Goal: Task Accomplishment & Management: Manage account settings

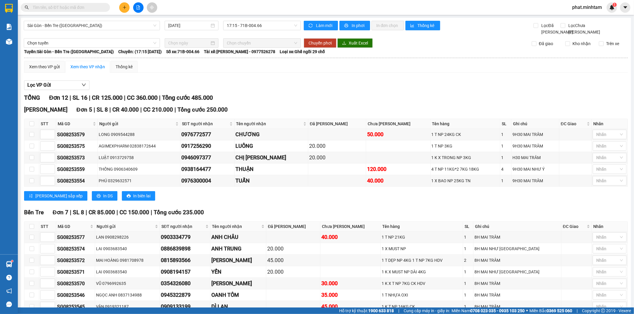
scroll to position [43, 0]
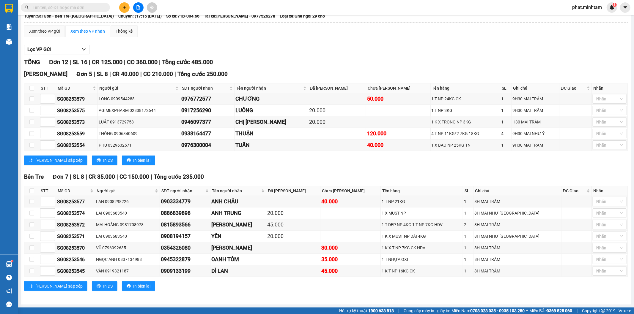
click at [80, 8] on input "text" at bounding box center [68, 7] width 70 height 7
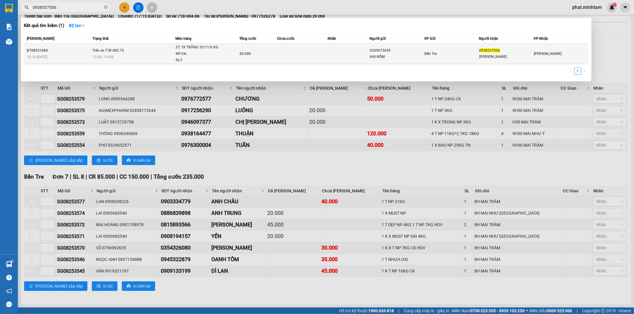
type input "0938537506"
click at [122, 49] on span "Trên xe 71B-002.75" at bounding box center [108, 50] width 32 height 4
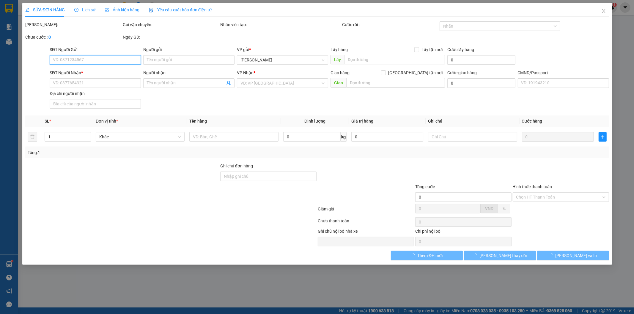
type input "0369673659"
type input "HAI NỒM"
type input "0938537506"
type input "KIM DUNG"
type input "B TRUNG THU"
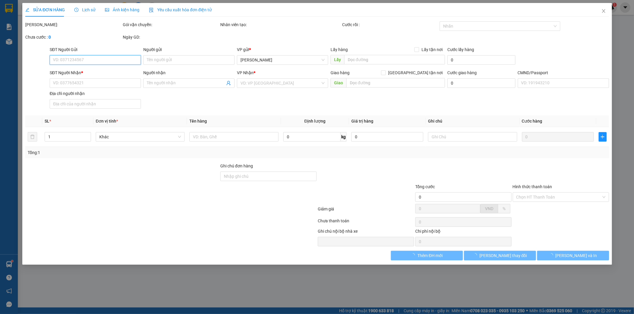
type input "85.000"
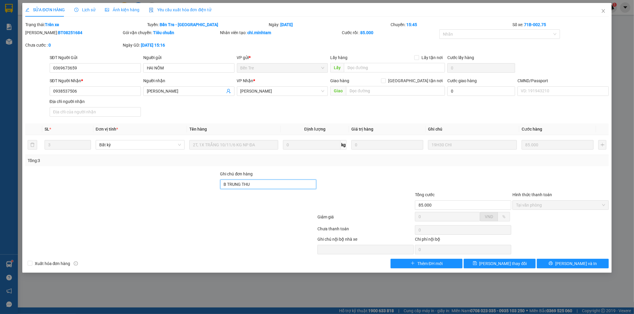
click at [277, 183] on input "B TRUNG THU" at bounding box center [268, 185] width 96 height 10
type input "B TRUNG THU/R"
click at [518, 268] on button "Lưu thay đổi" at bounding box center [500, 264] width 72 height 10
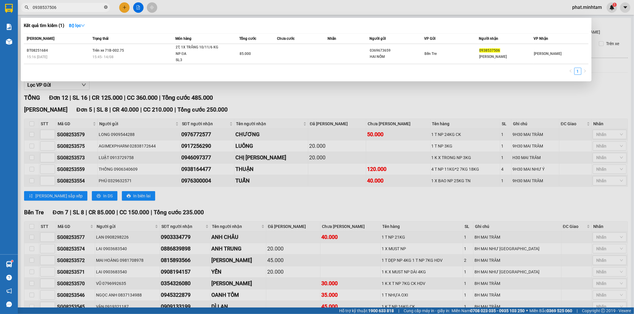
click at [105, 7] on icon "close-circle" at bounding box center [106, 7] width 4 height 4
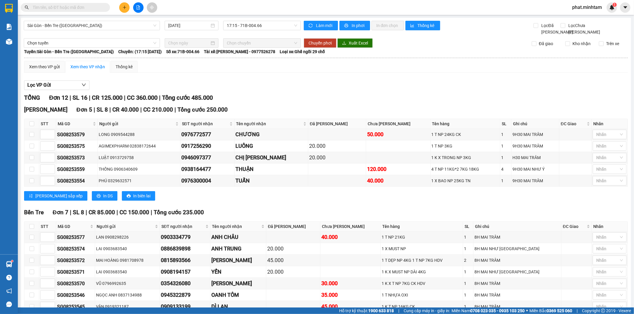
click at [100, 7] on input "text" at bounding box center [68, 7] width 70 height 7
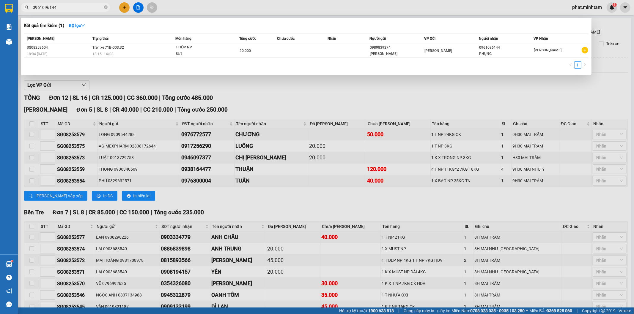
type input "0961096144"
click at [276, 162] on div at bounding box center [317, 157] width 634 height 314
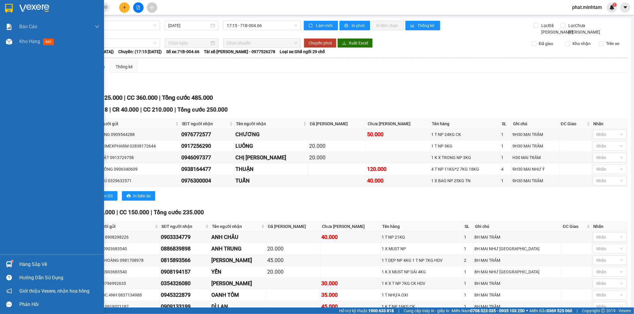
click at [7, 10] on img at bounding box center [9, 8] width 8 height 9
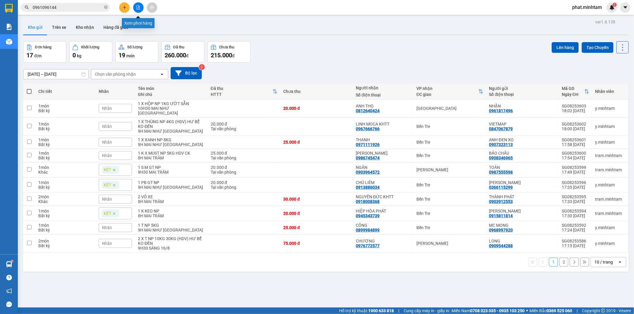
click at [135, 10] on button at bounding box center [138, 7] width 10 height 10
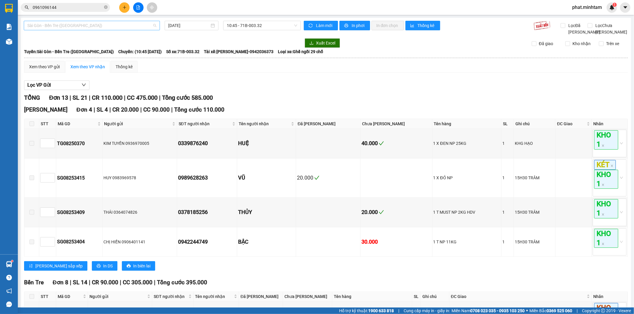
click at [109, 25] on span "Sài Gòn - Bến Tre (CN)" at bounding box center [91, 25] width 129 height 9
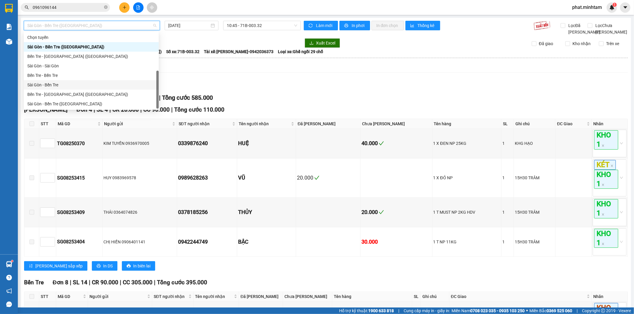
scroll to position [10, 0]
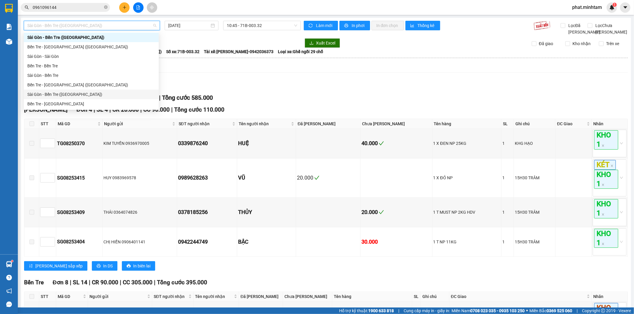
click at [67, 95] on div "Sài Gòn - Bến Tre (CT)" at bounding box center [91, 94] width 128 height 7
type input "14/08/2025"
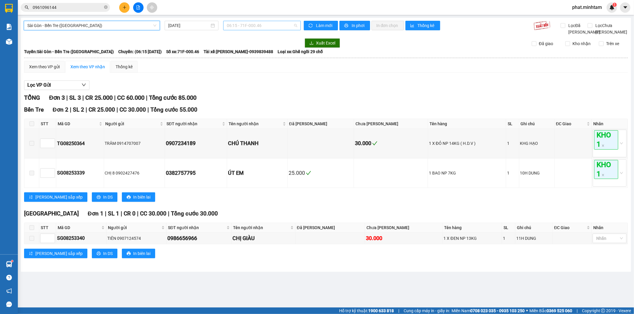
click at [251, 26] on span "06:15 - 71F-000.46" at bounding box center [262, 25] width 70 height 9
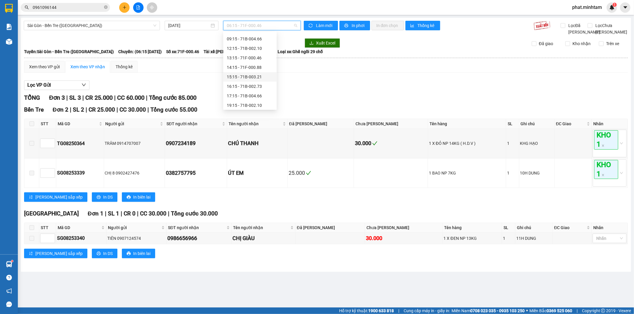
scroll to position [48, 0]
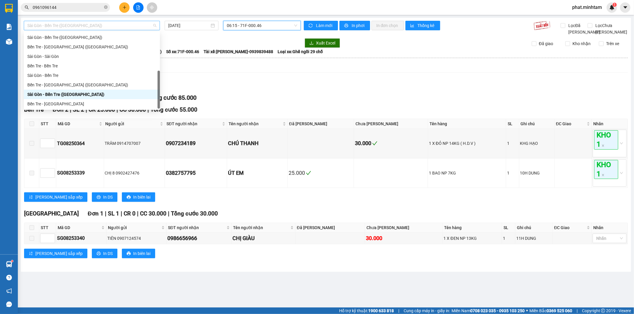
click at [106, 26] on span "Sài Gòn - Bến Tre (CT)" at bounding box center [91, 25] width 129 height 9
click at [69, 75] on div "Sài Gòn - Bến Tre" at bounding box center [91, 75] width 129 height 7
type input "14/08/2025"
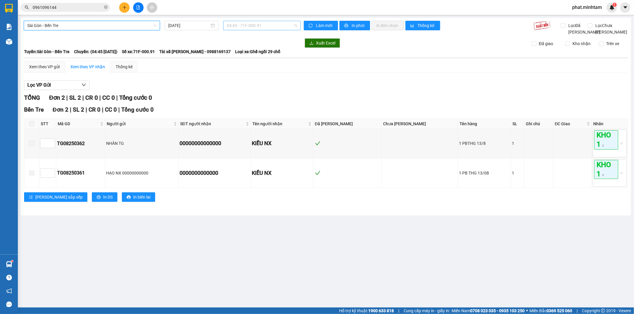
click at [254, 22] on span "04:45 - 71F-000.91" at bounding box center [262, 25] width 70 height 9
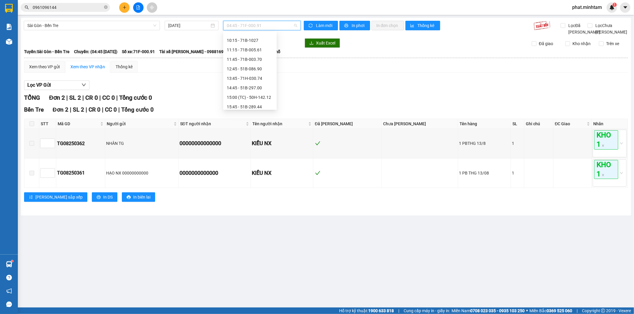
scroll to position [105, 0]
drag, startPoint x: 90, startPoint y: 30, endPoint x: 78, endPoint y: 27, distance: 12.8
click at [90, 30] on div "Sài Gòn - Bến Tre" at bounding box center [92, 26] width 136 height 10
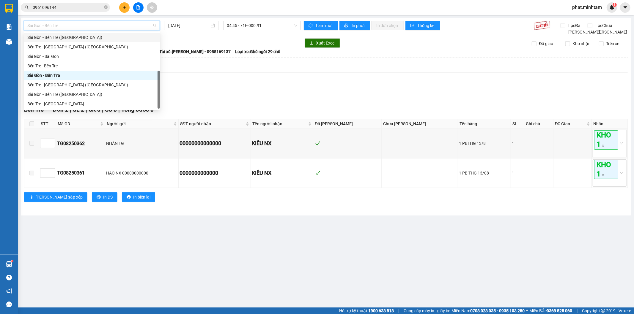
drag, startPoint x: 78, startPoint y: 38, endPoint x: 86, endPoint y: 34, distance: 9.6
click at [78, 38] on div "Sài Gòn - Bến Tre (CN)" at bounding box center [91, 37] width 129 height 7
type input "14/08/2025"
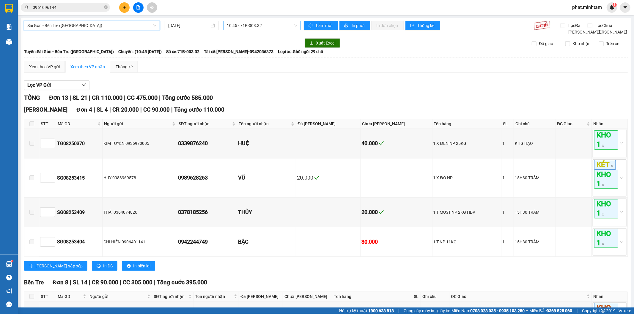
click at [257, 23] on span "10:45 - 71B-003.32" at bounding box center [262, 25] width 70 height 9
click at [255, 55] on div "18:15 - 71B-003.32" at bounding box center [248, 56] width 46 height 7
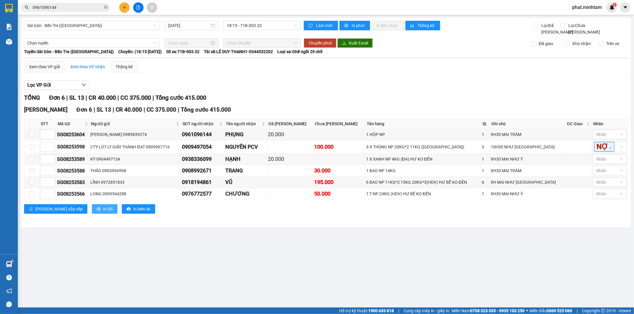
click at [103, 213] on span "In DS" at bounding box center [108, 209] width 10 height 7
click at [586, 10] on span "phat.minhtam" at bounding box center [586, 7] width 39 height 7
click at [583, 20] on span "Đăng xuất" at bounding box center [589, 18] width 27 height 7
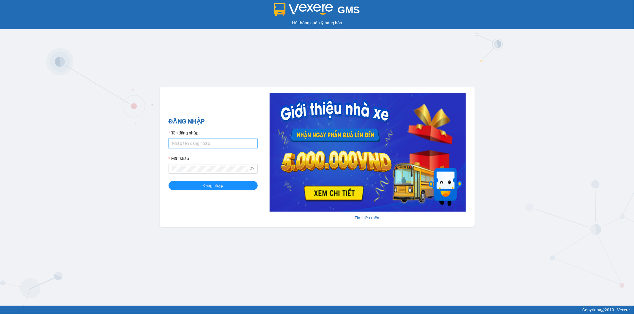
click at [213, 141] on input "Tên đăng nhập" at bounding box center [213, 144] width 89 height 10
click at [216, 144] on input "yen.minhtam" at bounding box center [213, 144] width 89 height 10
type input "y"
type input "Y"
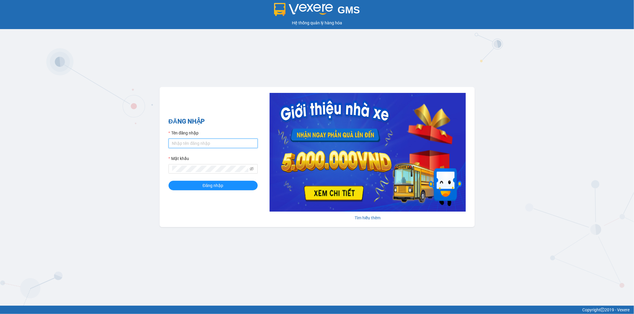
type input "Ý"
type input "Y"
type input "Ý"
type input "y.minhtam"
click at [254, 170] on span at bounding box center [213, 169] width 89 height 10
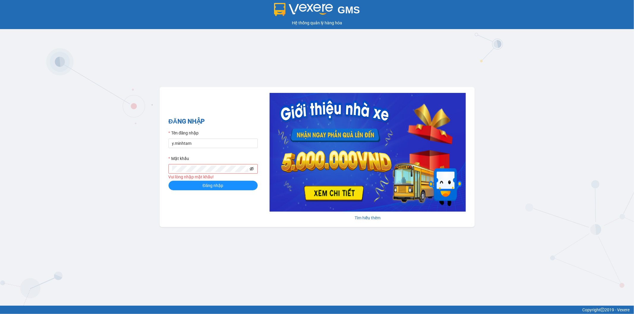
click at [252, 169] on icon "eye-invisible" at bounding box center [252, 169] width 4 height 4
click at [251, 168] on icon "eye" at bounding box center [252, 169] width 4 height 3
click at [251, 168] on icon "eye-invisible" at bounding box center [252, 169] width 4 height 4
click at [218, 186] on span "Đăng nhập" at bounding box center [213, 185] width 21 height 7
click at [230, 182] on form "Tên đăng nhập y.minhtam Mật khẩu Đăng nhập" at bounding box center [213, 160] width 89 height 61
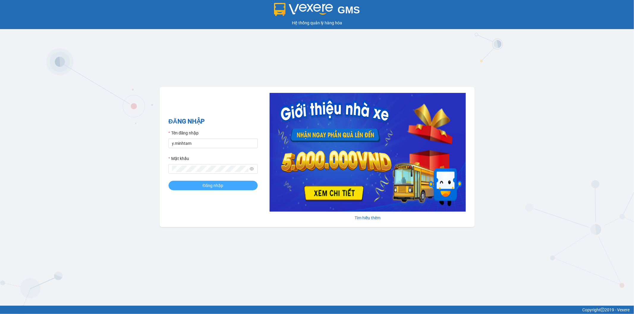
click at [230, 182] on button "Đăng nhập" at bounding box center [213, 186] width 89 height 10
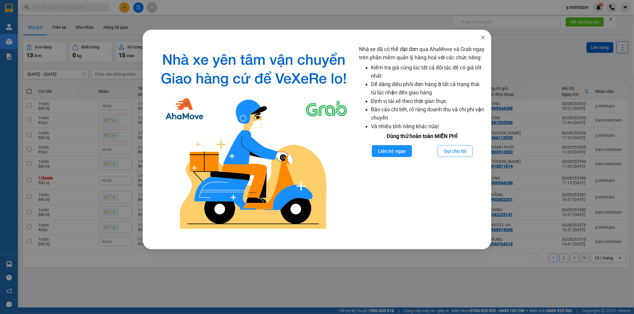
click at [484, 37] on icon "close" at bounding box center [482, 38] width 3 height 4
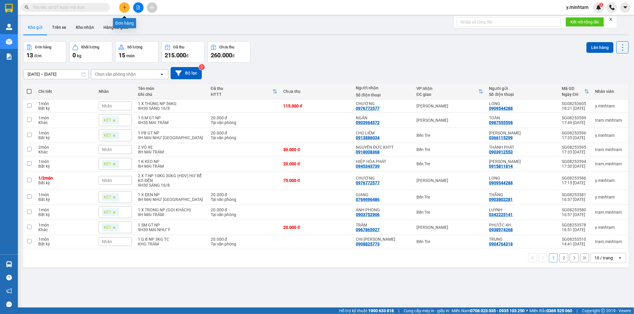
click at [125, 8] on icon "plus" at bounding box center [124, 7] width 4 height 4
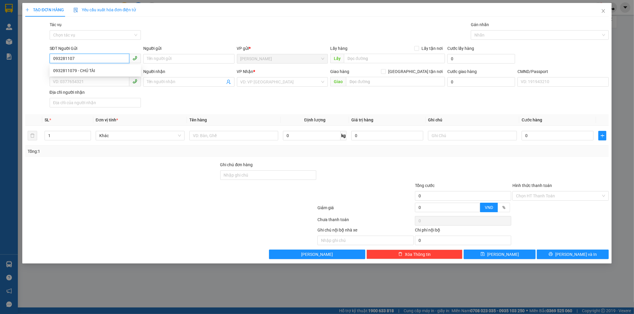
type input "0932811079"
click at [102, 70] on div "0932811079 - CHÚ TÀI" at bounding box center [95, 70] width 84 height 7
type input "CHÚ TÀI"
type input "0901288599"
type input "TÂN"
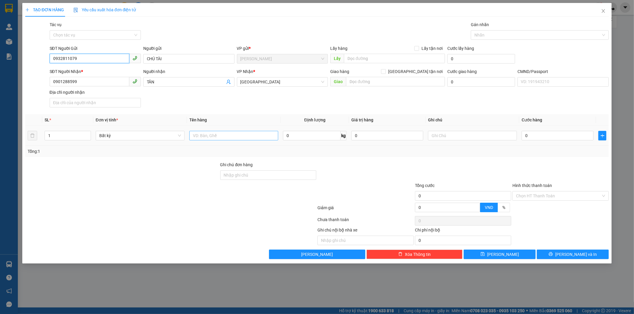
type input "0932811079"
click at [216, 137] on input "text" at bounding box center [233, 136] width 89 height 10
type input "1"
type input "1 HỘP NP ( ƯỚT SẴN)"
drag, startPoint x: 468, startPoint y: 143, endPoint x: 436, endPoint y: 129, distance: 35.4
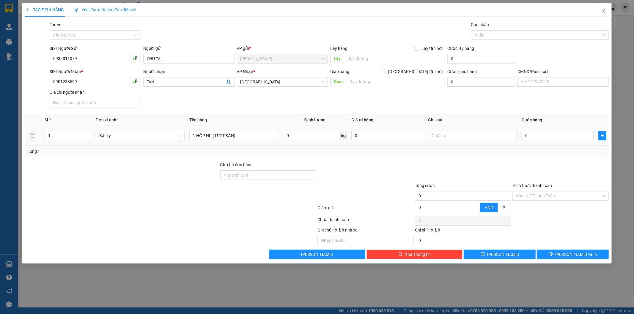
click at [468, 142] on td at bounding box center [473, 136] width 94 height 20
drag, startPoint x: 436, startPoint y: 129, endPoint x: 447, endPoint y: 135, distance: 13.2
click at [437, 130] on td at bounding box center [473, 136] width 94 height 20
click at [447, 135] on input "text" at bounding box center [472, 136] width 89 height 10
type input "MAI 9H30 PHÁT"
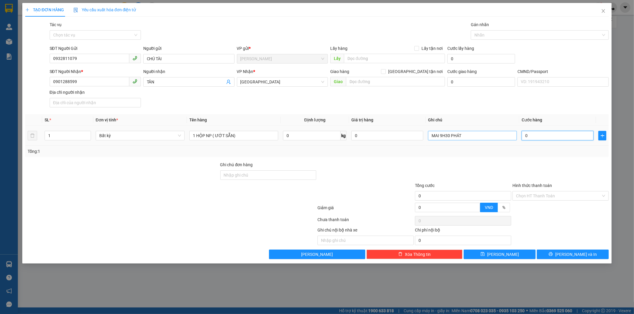
type input "2"
type input "20"
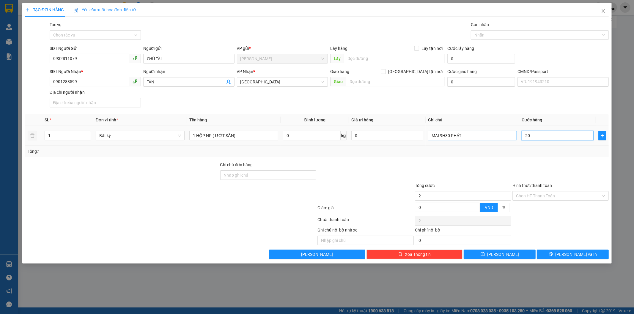
type input "20"
drag, startPoint x: 540, startPoint y: 200, endPoint x: 543, endPoint y: 202, distance: 3.3
click at [539, 200] on input "Hình thức thanh toán" at bounding box center [558, 196] width 85 height 9
type input "20.000"
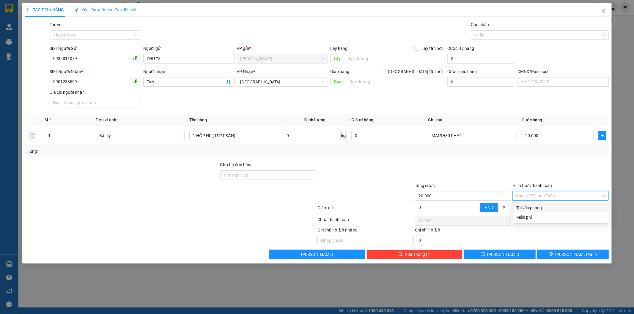
click at [542, 209] on div "Tại văn phòng" at bounding box center [560, 208] width 89 height 7
type input "0"
click at [553, 253] on icon "printer" at bounding box center [551, 254] width 4 height 4
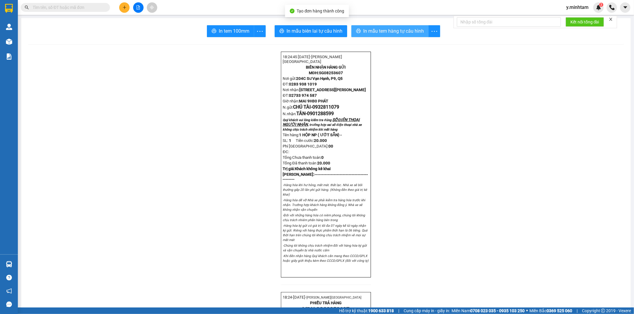
click at [414, 33] on span "In mẫu tem hàng tự cấu hình" at bounding box center [393, 30] width 61 height 7
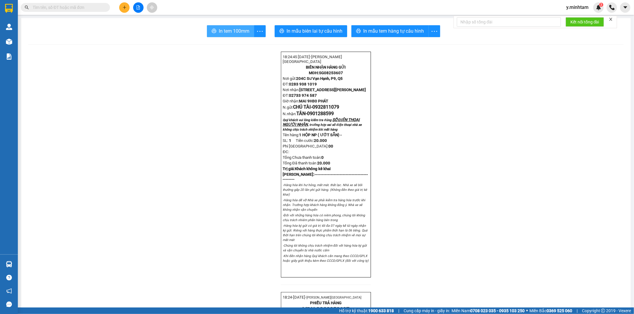
click at [217, 25] on button "In tem 100mm" at bounding box center [230, 31] width 47 height 12
click at [218, 26] on button "In tem 100mm" at bounding box center [230, 31] width 47 height 12
click at [121, 4] on button at bounding box center [124, 7] width 10 height 10
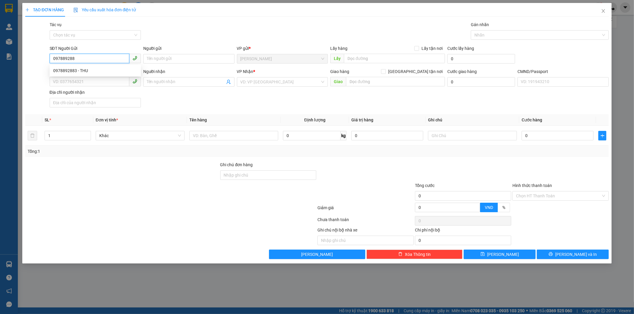
type input "0978892883"
click at [81, 70] on div "0978892883 - THU" at bounding box center [95, 70] width 84 height 7
type input "THU"
type input "0379859410"
type input "NGÂN PPC"
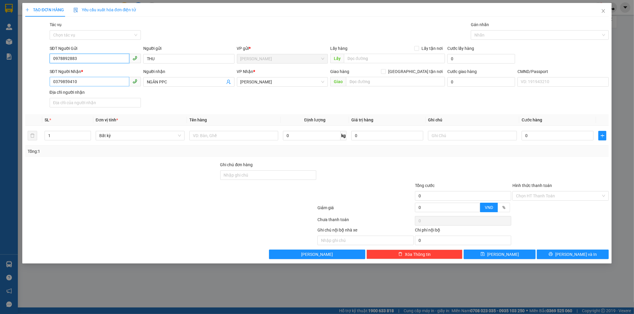
type input "0978892883"
click at [93, 81] on input "0379859410" at bounding box center [90, 82] width 80 height 10
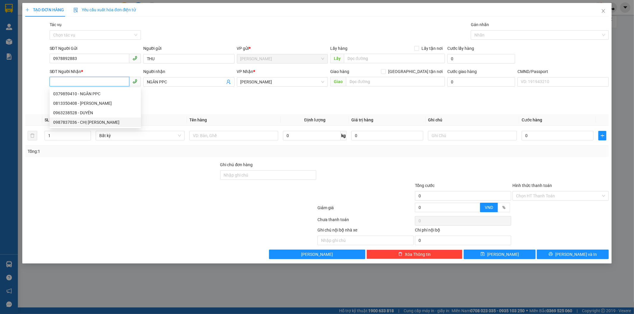
click at [79, 119] on div "0987837036 - CHỊ HÂN" at bounding box center [95, 122] width 84 height 7
type input "0987837036"
type input "CHỊ HÂN"
type input "0987837036"
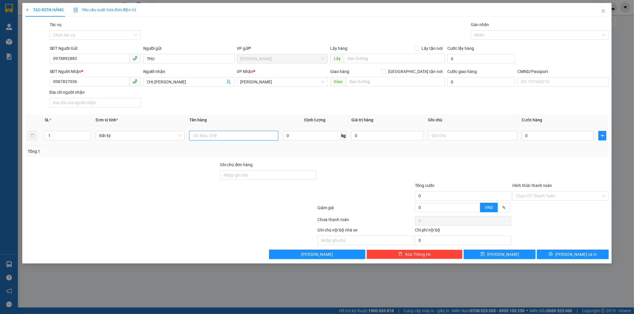
click at [193, 137] on input "text" at bounding box center [233, 136] width 89 height 10
type input "1 X TRONG NP 9KG TN"
type input "MAI 9YH30 PHAST"
type input "2"
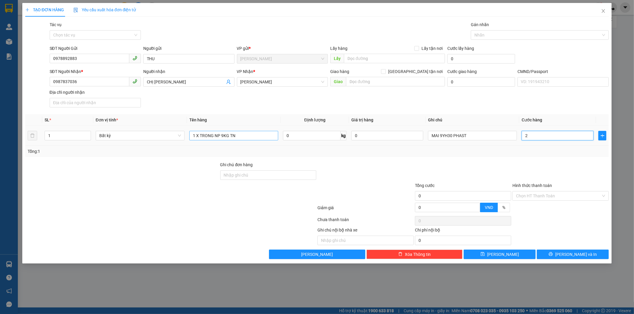
type input "2"
type input "25"
type input "25.000"
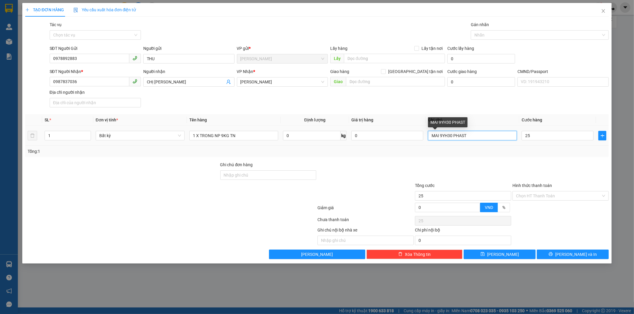
type input "25.000"
click at [462, 138] on input "MAI 9YH30 PHAST" at bounding box center [472, 136] width 89 height 10
click at [446, 134] on input "MAI 9YH30 PHÁT" at bounding box center [472, 136] width 89 height 10
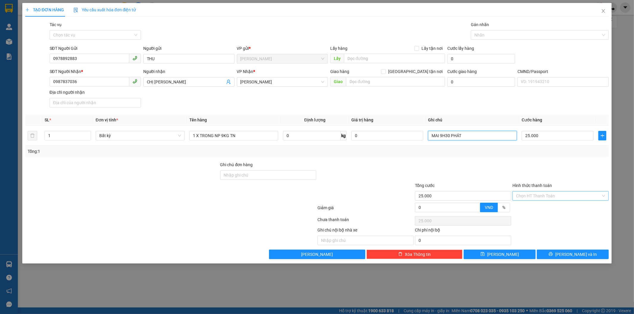
type input "MAI 9H30 PHÁT"
click at [557, 199] on input "Hình thức thanh toán" at bounding box center [558, 196] width 85 height 9
click at [556, 212] on div "Tại văn phòng" at bounding box center [561, 208] width 96 height 10
type input "0"
click at [567, 253] on button "Lưu và In" at bounding box center [573, 255] width 72 height 10
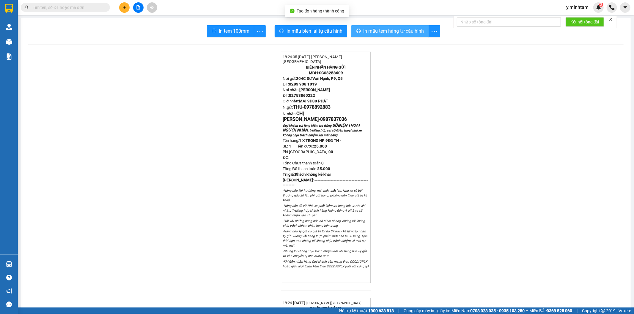
click at [363, 26] on button "In mẫu tem hàng tự cấu hình" at bounding box center [389, 31] width 77 height 12
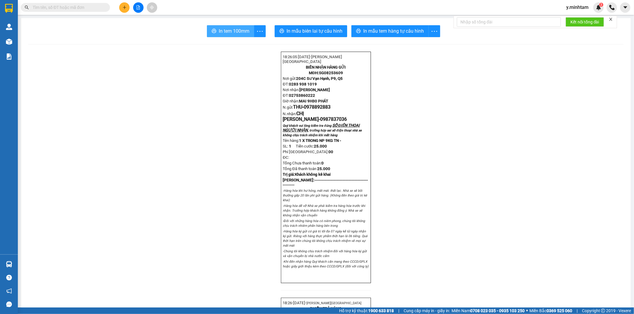
click at [239, 37] on button "In tem 100mm" at bounding box center [230, 31] width 47 height 12
click at [232, 34] on span "In tem 100mm" at bounding box center [234, 30] width 31 height 7
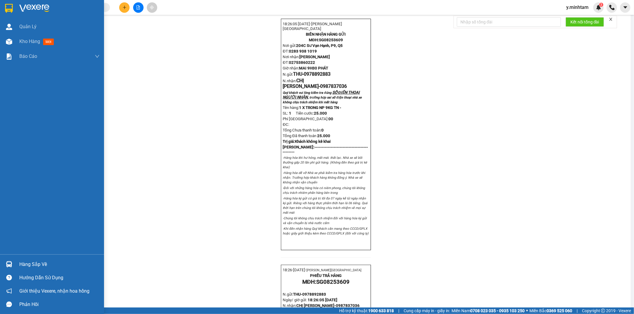
click at [35, 8] on img at bounding box center [34, 8] width 30 height 9
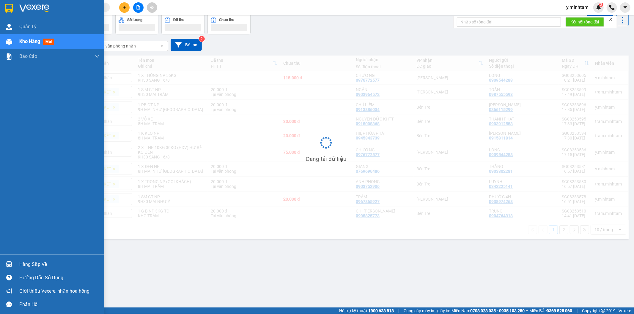
scroll to position [27, 0]
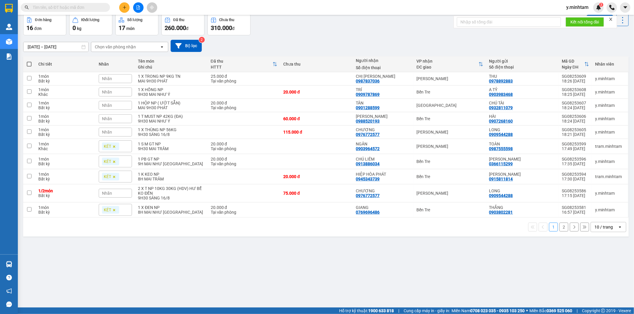
click at [599, 228] on div "10 / trang" at bounding box center [603, 227] width 18 height 6
click at [597, 295] on span "100 / trang" at bounding box center [600, 294] width 21 height 6
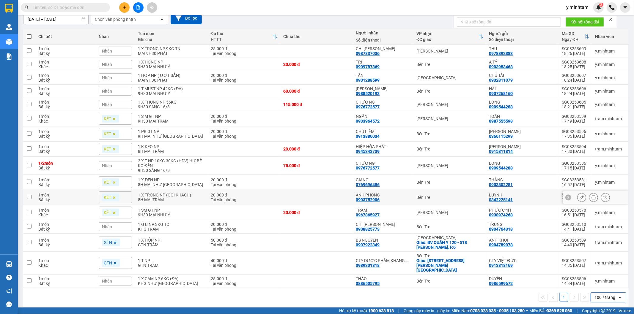
scroll to position [56, 0]
click at [528, 231] on div "TRUNG 0904764318" at bounding box center [522, 227] width 67 height 10
checkbox input "true"
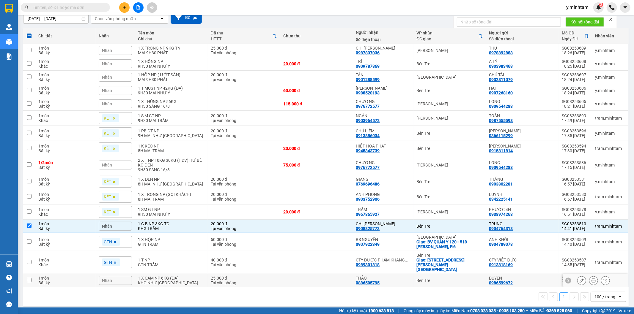
click at [534, 280] on div "DUYÊN 0986599672" at bounding box center [522, 281] width 67 height 10
checkbox input "true"
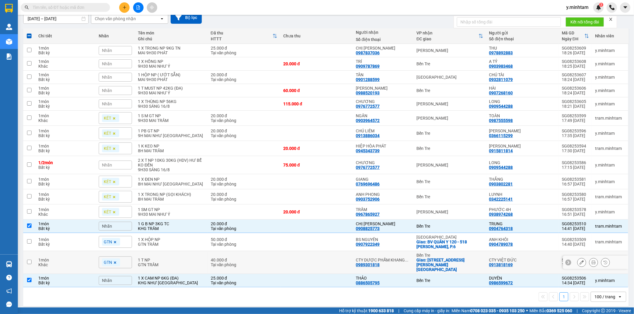
click at [533, 258] on div "CTY VIỆT ĐỨC" at bounding box center [522, 260] width 67 height 5
checkbox input "true"
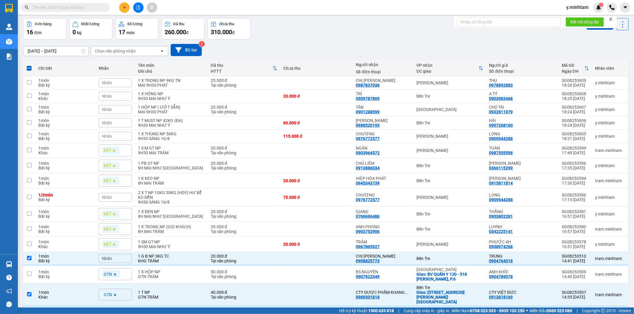
scroll to position [0, 0]
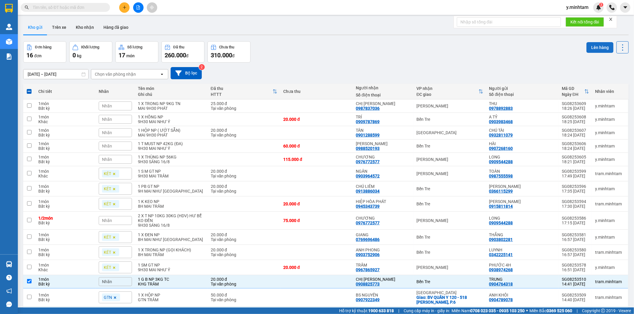
click at [589, 50] on button "Lên hàng" at bounding box center [599, 47] width 27 height 11
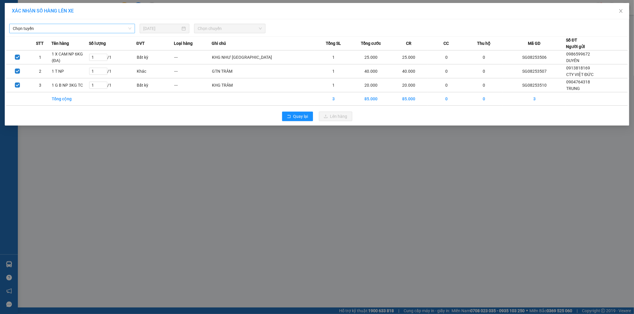
drag, startPoint x: 47, startPoint y: 17, endPoint x: 45, endPoint y: 29, distance: 11.4
click at [47, 20] on div "XÁC NHẬN SỐ HÀNG LÊN XE Chọn tuyến 14/08/2025 Chọn chuyến STT Tên hàng Số lượng…" at bounding box center [317, 64] width 624 height 123
click at [45, 29] on span "Chọn tuyến" at bounding box center [72, 28] width 119 height 9
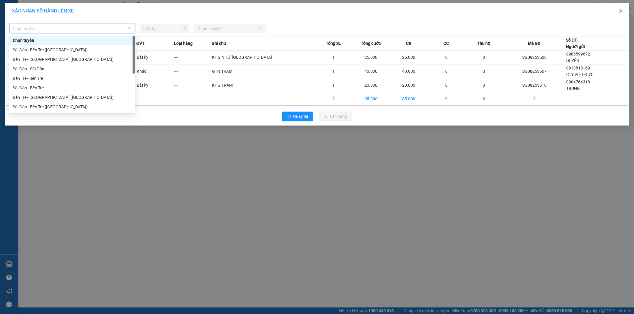
scroll to position [10, 0]
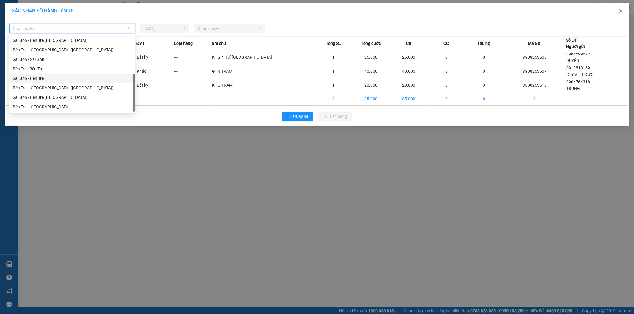
click at [44, 76] on div "Sài Gòn - Bến Tre" at bounding box center [72, 78] width 119 height 7
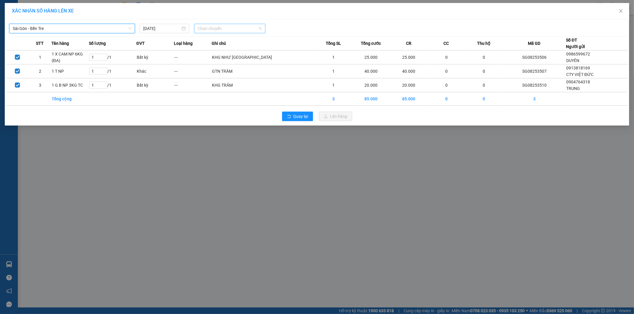
click at [201, 25] on span "Chọn chuyến" at bounding box center [230, 28] width 64 height 9
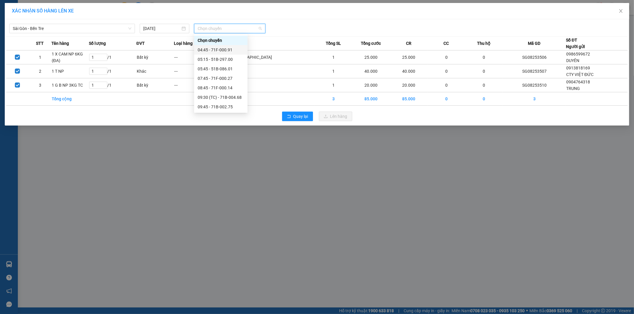
click at [210, 51] on div "04:45 - 71F-000.91" at bounding box center [221, 50] width 46 height 7
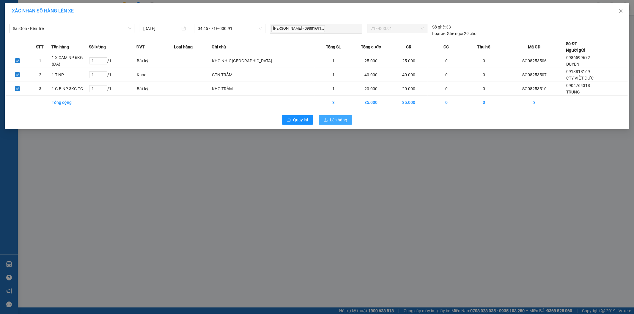
click at [343, 119] on span "Lên hàng" at bounding box center [338, 120] width 17 height 7
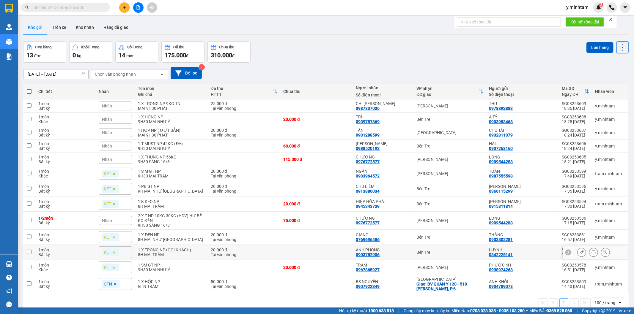
scroll to position [27, 0]
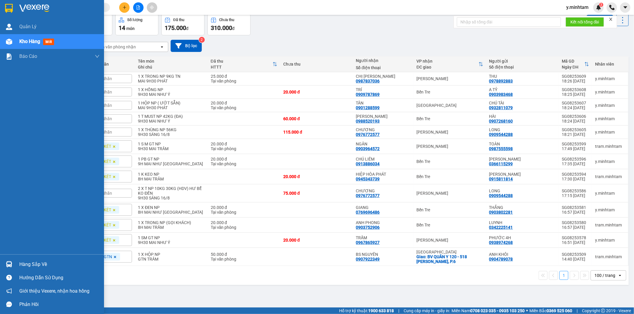
click at [21, 7] on img at bounding box center [34, 8] width 30 height 9
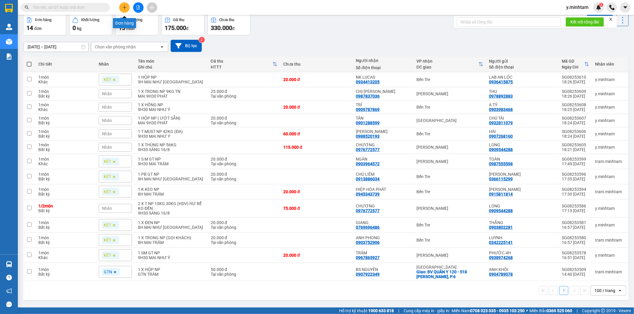
click at [123, 9] on icon "plus" at bounding box center [124, 7] width 4 height 4
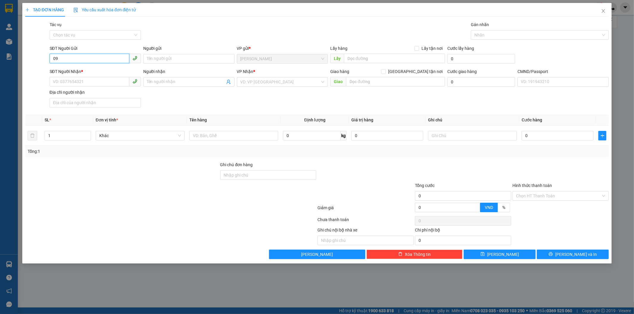
type input "0"
type input "0937000343"
click at [112, 70] on div "0937000343 - NA" at bounding box center [95, 70] width 84 height 7
type input "NA"
type input "0909133199"
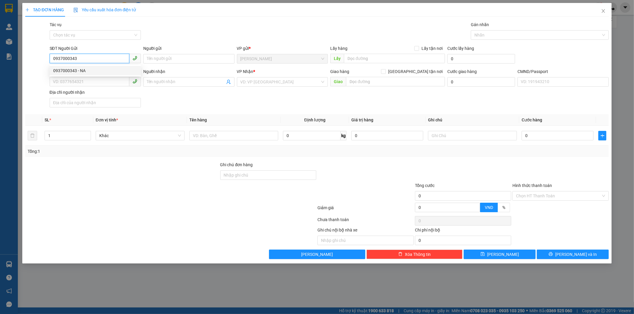
type input "DÌ LAN"
type input "0937000343"
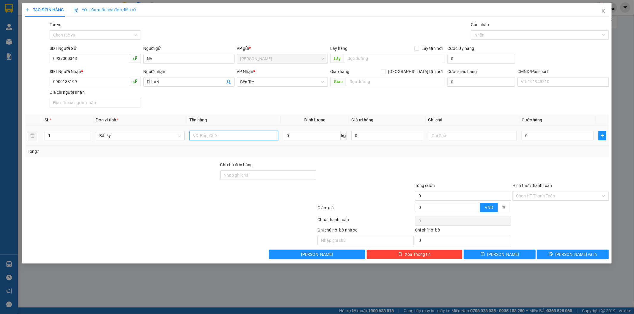
click at [228, 139] on input "text" at bounding box center [233, 136] width 89 height 10
type input "1K T NP 20 KG HDV"
click at [262, 177] on input "Ghi chú đơn hàng" at bounding box center [268, 176] width 96 height 10
type input "HCK+5"
click at [464, 136] on input "text" at bounding box center [472, 136] width 89 height 10
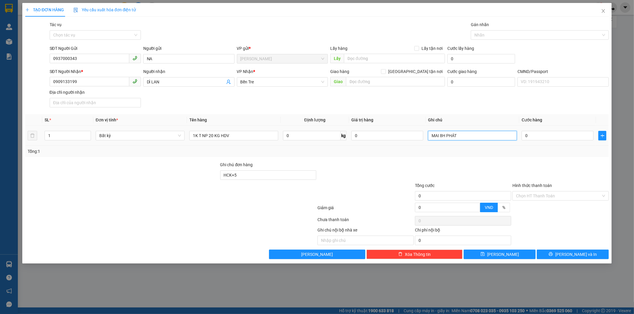
type input "MAI 8H PHÁT"
type input "4"
type input "40"
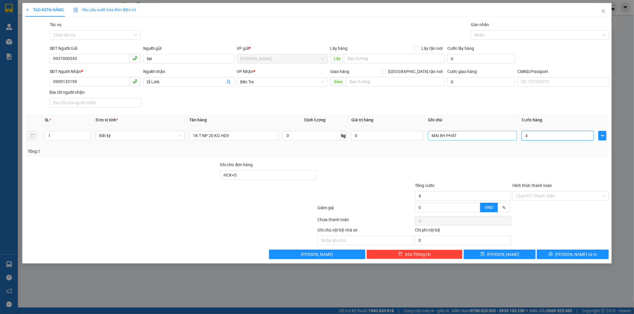
type input "40"
type input "40.000"
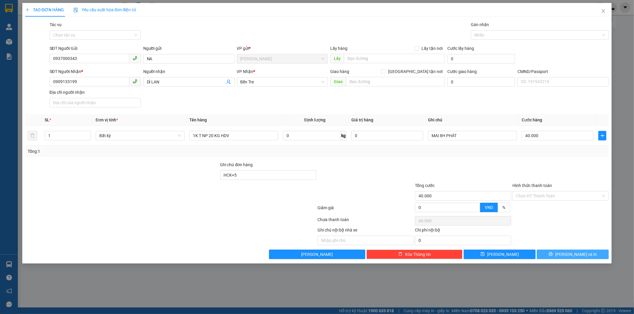
click at [583, 257] on span "[PERSON_NAME] và In" at bounding box center [576, 254] width 42 height 7
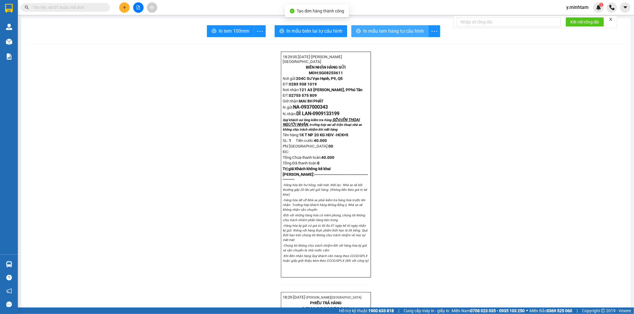
click at [400, 30] on span "In mẫu tem hàng tự cấu hình" at bounding box center [393, 30] width 61 height 7
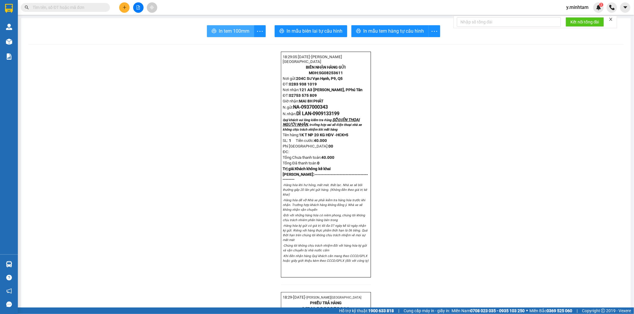
click at [219, 31] on span "In tem 100mm" at bounding box center [234, 30] width 31 height 7
click at [99, 9] on input "text" at bounding box center [68, 7] width 70 height 7
drag, startPoint x: 142, startPoint y: 95, endPoint x: 131, endPoint y: 63, distance: 33.2
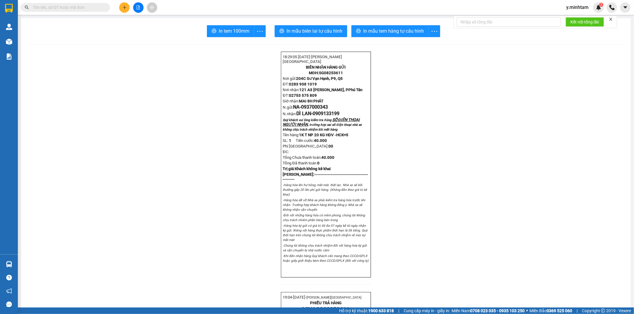
click at [80, 11] on div "Kết quả tìm kiếm ( 0 ) Bộ lọc No Data" at bounding box center [58, 7] width 116 height 10
click at [82, 10] on input "text" at bounding box center [68, 7] width 70 height 7
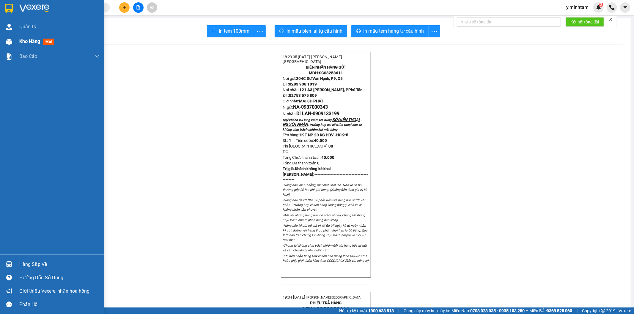
click at [25, 39] on span "Kho hàng" at bounding box center [29, 42] width 21 height 6
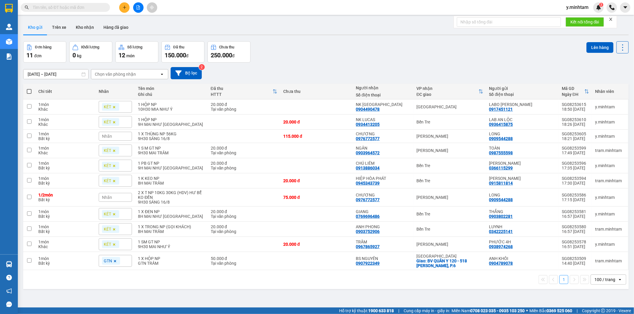
click at [326, 54] on div "Đơn hàng 11 đơn Khối lượng 0 kg Số lượng 12 món Đã thu 150.000 đ Chưa thu 250.0…" at bounding box center [325, 51] width 605 height 21
drag, startPoint x: 328, startPoint y: 53, endPoint x: 281, endPoint y: 55, distance: 47.6
click at [281, 55] on div "Đơn hàng 11 đơn Khối lượng 0 kg Số lượng 12 món Đã thu 150.000 đ Chưa thu 250.0…" at bounding box center [325, 51] width 605 height 21
drag, startPoint x: 320, startPoint y: 56, endPoint x: 304, endPoint y: 57, distance: 15.8
click at [305, 57] on div "Đơn hàng 11 đơn Khối lượng 0 kg Số lượng 12 món Đã thu 150.000 đ Chưa thu 250.0…" at bounding box center [325, 51] width 605 height 21
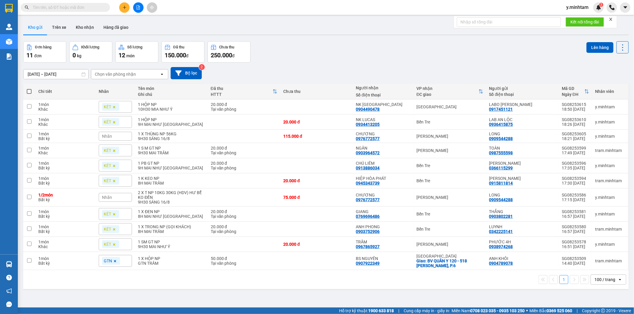
click at [91, 6] on input "text" at bounding box center [68, 7] width 70 height 7
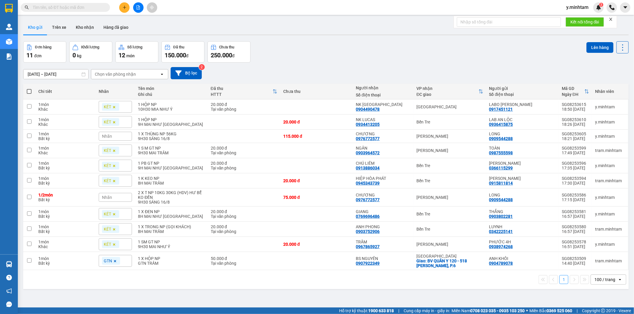
click at [91, 6] on input "text" at bounding box center [68, 7] width 70 height 7
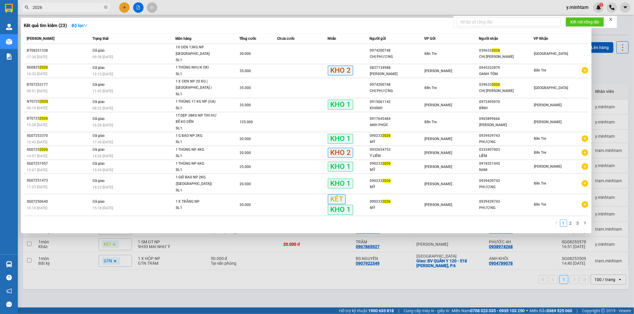
click at [74, 7] on input "2026" at bounding box center [68, 7] width 70 height 7
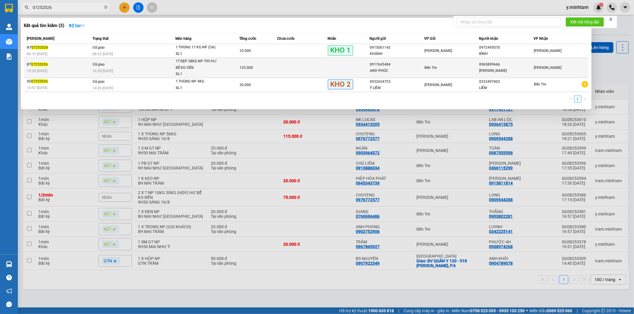
type input "07252026"
click at [300, 71] on td at bounding box center [302, 68] width 51 height 20
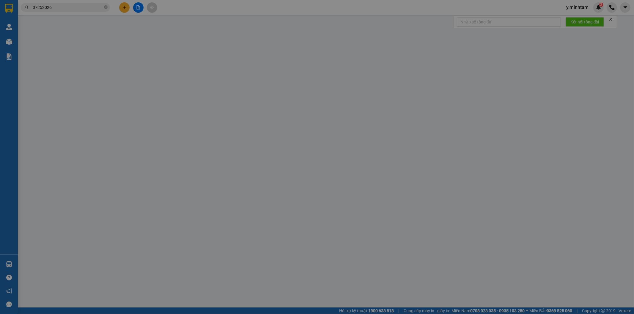
type input "0917645484"
type input "ANH PHÚC"
type input "0965899666"
type input "ANH SƠN"
type input "0917457846"
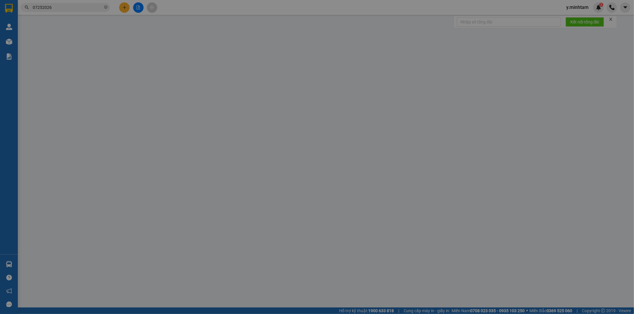
type input "125.000"
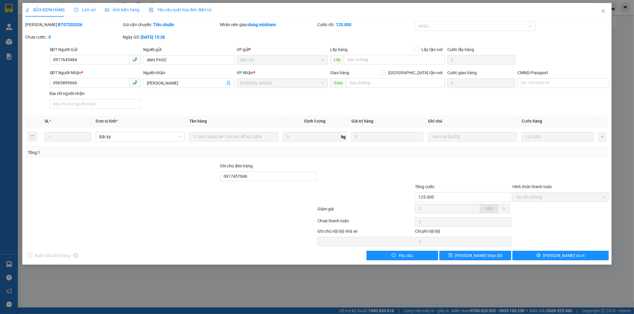
click at [317, 154] on div "Tổng: 1" at bounding box center [317, 153] width 579 height 7
drag, startPoint x: 317, startPoint y: 153, endPoint x: 292, endPoint y: 152, distance: 25.0
click at [292, 152] on div "Tổng: 1" at bounding box center [317, 153] width 579 height 7
drag, startPoint x: 359, startPoint y: 164, endPoint x: 331, endPoint y: 161, distance: 27.8
click at [331, 161] on div "Total Paid Fee 125.000 Total UnPaid Fee 0 Cash Collection Total Fee Mã ĐH: BT07…" at bounding box center [317, 140] width 584 height 239
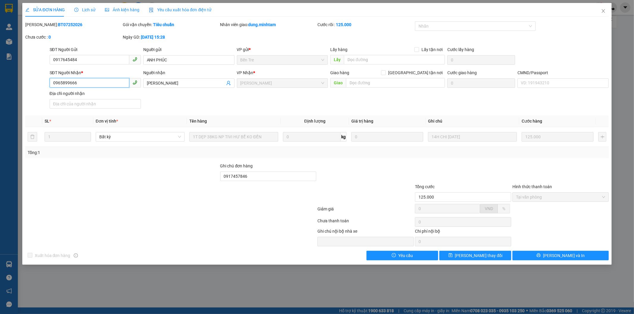
click at [82, 82] on input "0965899666" at bounding box center [90, 83] width 80 height 10
click at [600, 12] on span "Close" at bounding box center [603, 11] width 17 height 17
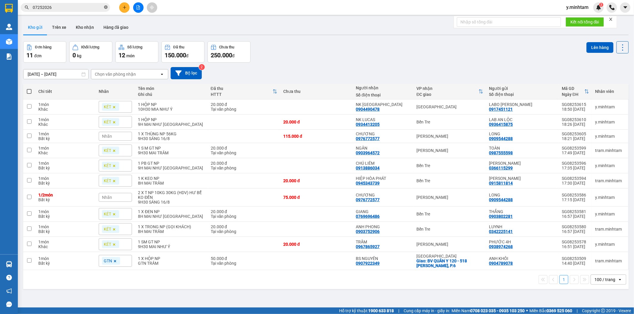
click at [105, 7] on icon "close-circle" at bounding box center [106, 7] width 4 height 4
click at [125, 7] on icon "plus" at bounding box center [124, 7] width 3 height 0
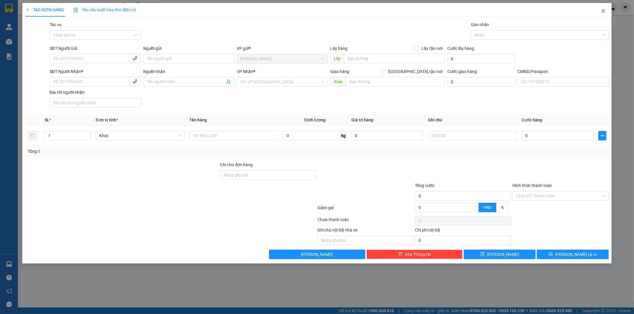
click at [604, 11] on icon "close" at bounding box center [603, 11] width 5 height 5
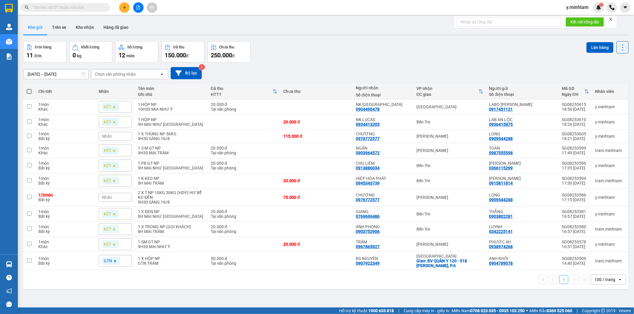
click at [381, 67] on div "12/08/2025 – 14/08/2025 Press the down arrow key to interact with the calendar …" at bounding box center [325, 73] width 605 height 12
click at [337, 45] on div "Đơn hàng 11 đơn Khối lượng 0 kg Số lượng 12 món Đã thu 150.000 đ Chưa thu 250.0…" at bounding box center [325, 51] width 605 height 21
click at [127, 6] on button at bounding box center [124, 7] width 10 height 10
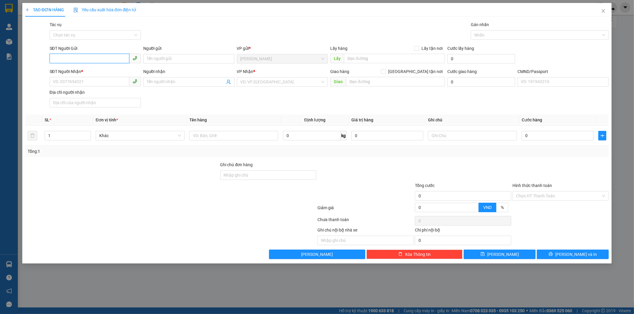
click at [106, 60] on input "SĐT Người Gửi" at bounding box center [90, 59] width 80 height 10
paste input "0965899666"
type input "0965899666"
click at [106, 58] on input "0965899666" at bounding box center [90, 59] width 80 height 10
click at [102, 68] on div "0965899666 - ANH SƠN" at bounding box center [95, 70] width 84 height 7
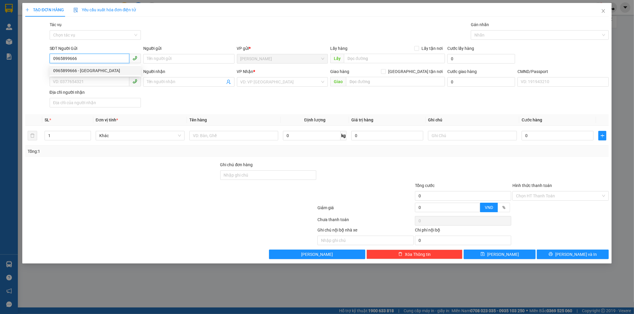
type input "ANH SƠN"
type input "0917458327"
type input "ANH ĐỨC"
type input "0965899666"
click at [192, 106] on div "SĐT Người Nhận * 0917458327 Người nhận ANH ĐỨC VP Nhận * Bến Tre Giao hàng Gia…" at bounding box center [329, 89] width 562 height 42
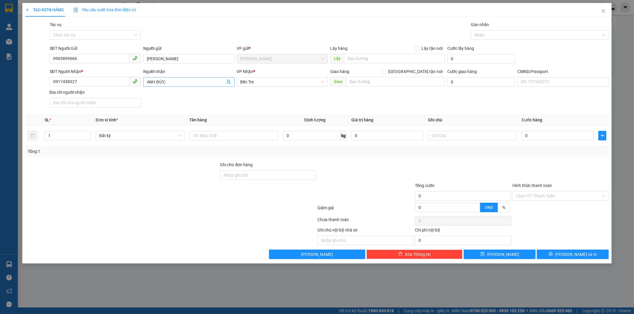
click at [226, 85] on span at bounding box center [228, 82] width 5 height 7
click at [229, 82] on icon "user-add" at bounding box center [228, 82] width 4 height 4
click at [216, 58] on span "0917458327" at bounding box center [216, 60] width 24 height 5
click at [230, 81] on icon "user-add" at bounding box center [228, 82] width 5 height 5
click at [221, 69] on span "0917645484" at bounding box center [216, 67] width 24 height 5
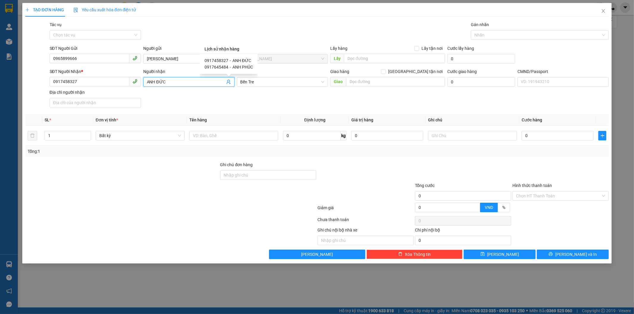
type input "0917645484"
type input "ANH PHÚC"
click at [244, 111] on div "Transit Pickup Surcharge Ids Transit Deliver Surcharge Ids Transit Deliver Surc…" at bounding box center [317, 140] width 584 height 238
drag, startPoint x: 244, startPoint y: 111, endPoint x: 222, endPoint y: 111, distance: 21.7
click at [222, 111] on div "Transit Pickup Surcharge Ids Transit Deliver Surcharge Ids Transit Deliver Surc…" at bounding box center [317, 140] width 584 height 238
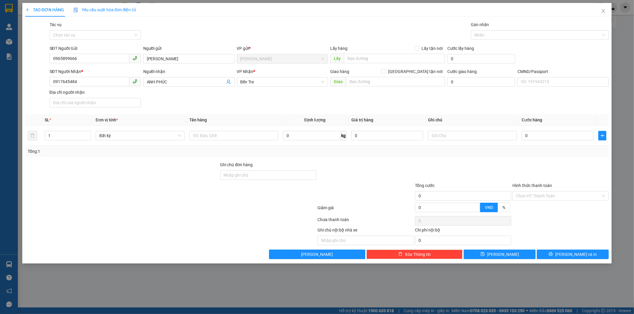
drag, startPoint x: 234, startPoint y: 108, endPoint x: 230, endPoint y: 107, distance: 3.8
click at [230, 107] on div "SĐT Người Nhận * 0917645484 Người nhận ANH PHÚC VP Nhận * Bến Tre Giao hàng Gi…" at bounding box center [329, 89] width 562 height 42
click at [237, 114] on div "Transit Pickup Surcharge Ids Transit Deliver Surcharge Ids Transit Deliver Surc…" at bounding box center [317, 140] width 584 height 238
click at [233, 130] on div at bounding box center [233, 136] width 89 height 12
click at [235, 131] on input "text" at bounding box center [233, 136] width 89 height 10
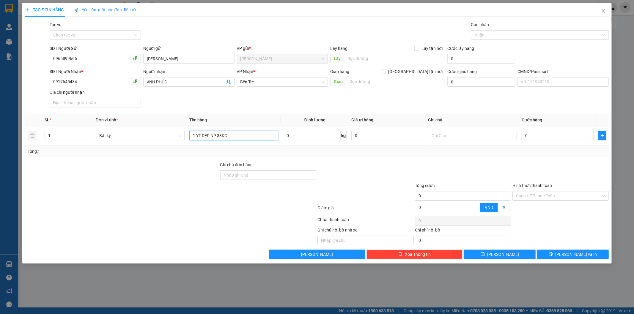
type input "1 YT DẸP NP 38KG"
click at [265, 154] on div "Tổng: 1" at bounding box center [317, 151] width 579 height 7
click at [277, 156] on div "Tổng: 1" at bounding box center [317, 151] width 584 height 11
click at [240, 134] on input "1 YT DẸP NP 38KG" at bounding box center [233, 136] width 89 height 10
click at [289, 157] on div "Tổng: 1" at bounding box center [317, 151] width 584 height 11
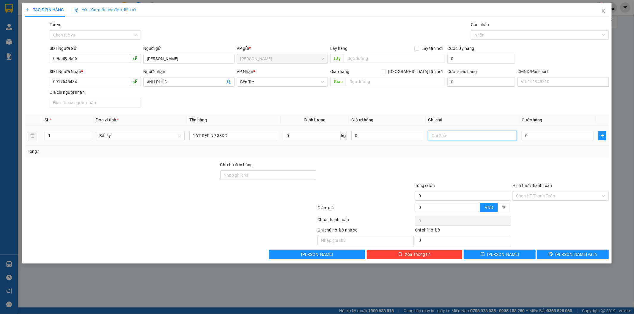
click at [466, 132] on input "text" at bounding box center [472, 136] width 89 height 10
click at [247, 173] on input "Ghi chú đơn hàng" at bounding box center [268, 176] width 96 height 10
type input "HCK"
drag, startPoint x: 376, startPoint y: 164, endPoint x: 413, endPoint y: 157, distance: 37.0
click at [376, 164] on div at bounding box center [365, 172] width 97 height 21
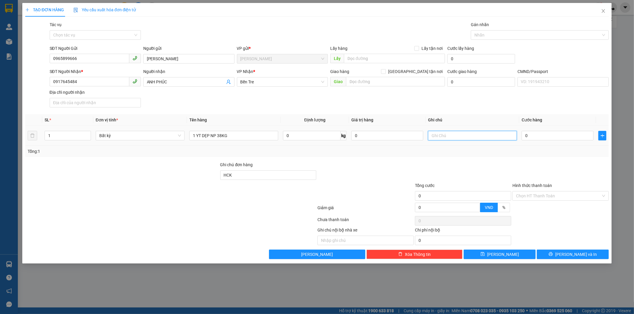
click at [460, 138] on input "text" at bounding box center [472, 136] width 89 height 10
click at [429, 137] on input "AN" at bounding box center [472, 136] width 89 height 10
type input "GTN AN"
drag, startPoint x: 474, startPoint y: 149, endPoint x: 486, endPoint y: 152, distance: 11.8
click at [476, 151] on div "Tổng: 1" at bounding box center [317, 151] width 579 height 7
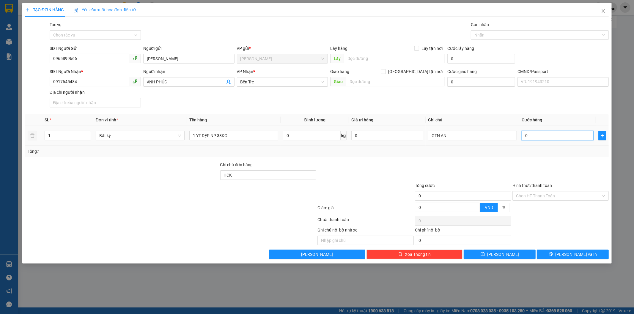
click at [556, 137] on input "0" at bounding box center [558, 136] width 72 height 10
type input "1"
type input "12"
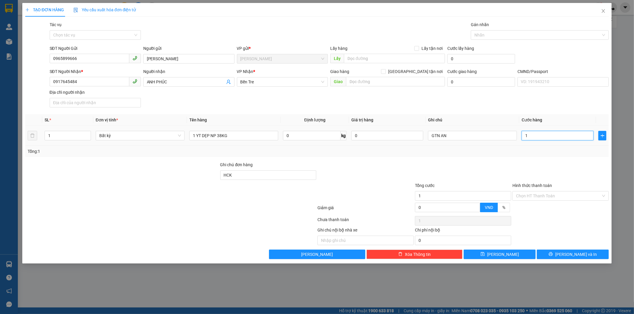
type input "12"
type input "125"
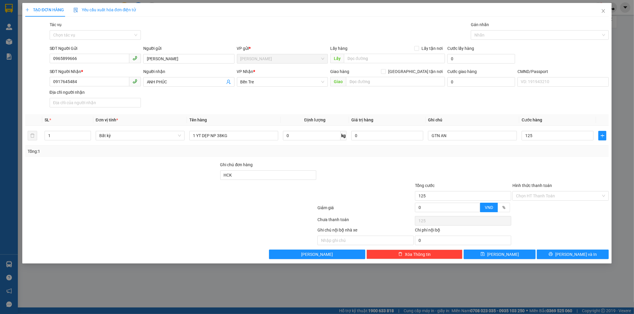
type input "125.000"
click at [555, 163] on div at bounding box center [560, 172] width 97 height 21
click at [549, 165] on div at bounding box center [560, 172] width 97 height 21
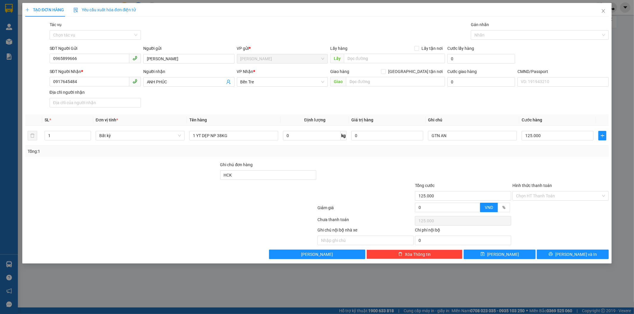
click at [563, 169] on div at bounding box center [560, 172] width 97 height 21
click at [573, 254] on span "[PERSON_NAME] và In" at bounding box center [576, 254] width 42 height 7
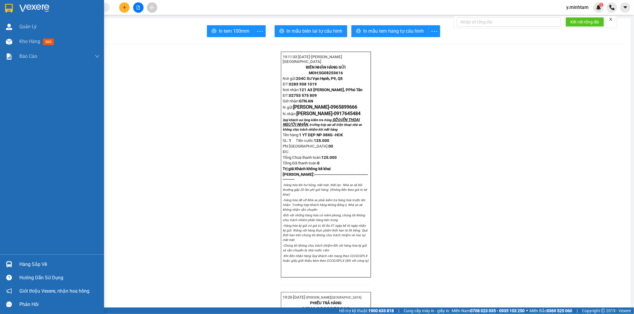
click at [26, 266] on div "Hàng sắp về" at bounding box center [59, 264] width 80 height 9
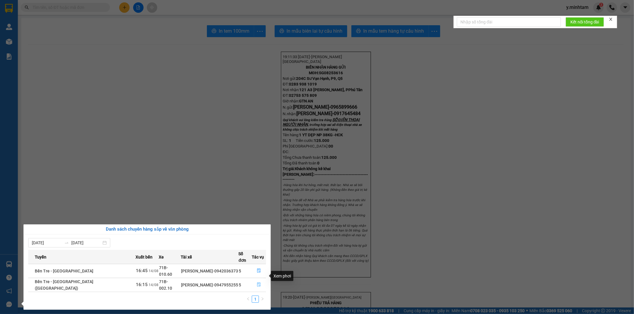
click at [258, 283] on icon "file-done" at bounding box center [259, 285] width 4 height 4
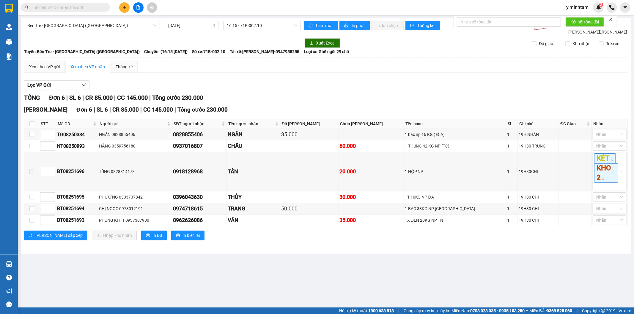
drag, startPoint x: 323, startPoint y: 272, endPoint x: 312, endPoint y: 281, distance: 14.3
click at [312, 281] on main "Bến Tre - Sài Gòn (CT) 14/08/2025 16:15 - 71B-002.10 Làm mới In phơi In đơn chọ…" at bounding box center [317, 154] width 634 height 308
drag, startPoint x: 339, startPoint y: 274, endPoint x: 334, endPoint y: 279, distance: 6.9
click at [334, 279] on main "Bến Tre - Sài Gòn (CT) 14/08/2025 16:15 - 71B-002.10 Làm mới In phơi In đơn chọ…" at bounding box center [317, 154] width 634 height 308
click at [84, 5] on input "text" at bounding box center [68, 7] width 70 height 7
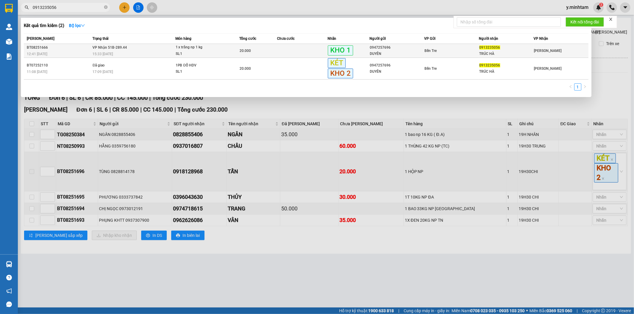
type input "0913235056"
click at [161, 49] on td "VP Nhận 51B-289.44 15:33 - 14/08" at bounding box center [133, 51] width 84 height 14
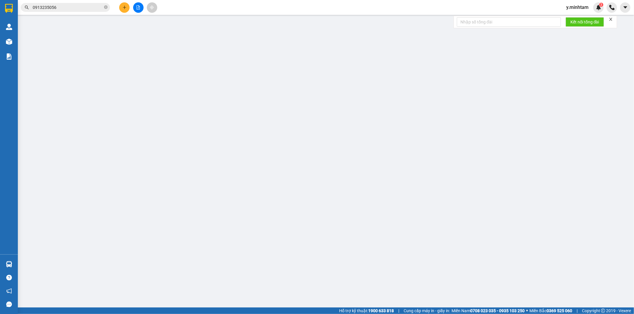
type input "0947257696"
type input "DUYÊN"
type input "0913235056"
type input "TRÚC HÀ"
type input "R"
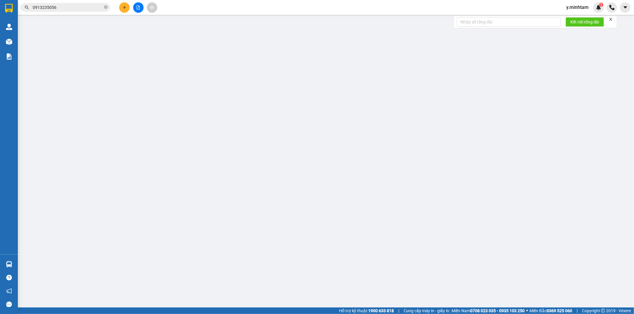
type input "20.000"
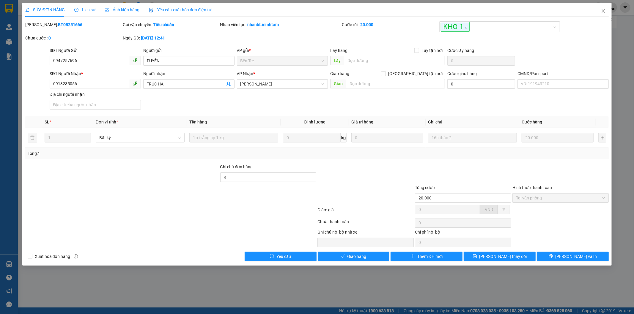
click at [162, 174] on div at bounding box center [122, 174] width 195 height 21
drag, startPoint x: 162, startPoint y: 174, endPoint x: 187, endPoint y: 183, distance: 26.8
click at [139, 182] on div at bounding box center [122, 174] width 195 height 21
click at [402, 185] on div at bounding box center [365, 195] width 97 height 21
click at [369, 256] on button "Giao hàng" at bounding box center [354, 257] width 72 height 10
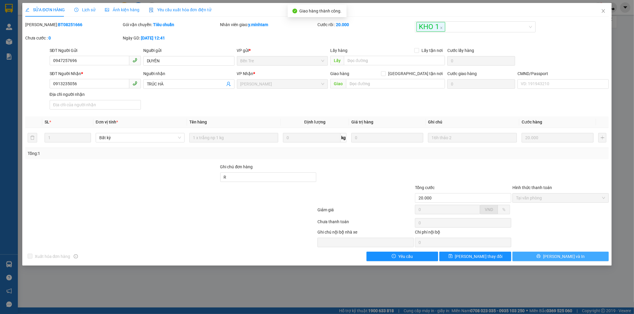
click at [542, 260] on button "Lưu và In" at bounding box center [560, 257] width 96 height 10
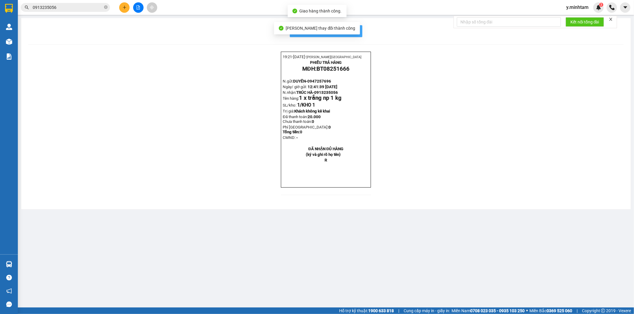
click at [356, 25] on button "In mẫu biên lai tự cấu hình" at bounding box center [326, 31] width 73 height 12
click at [70, 7] on input "0913235056" at bounding box center [68, 7] width 70 height 7
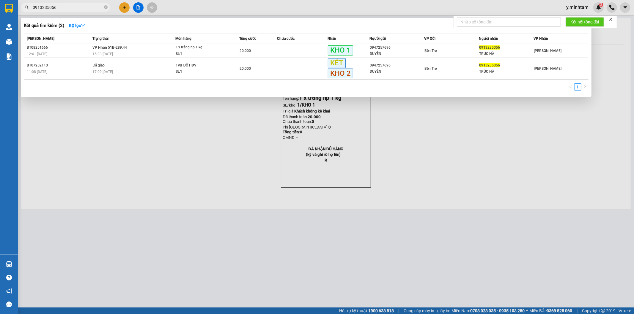
click at [70, 7] on input "0913235056" at bounding box center [68, 7] width 70 height 7
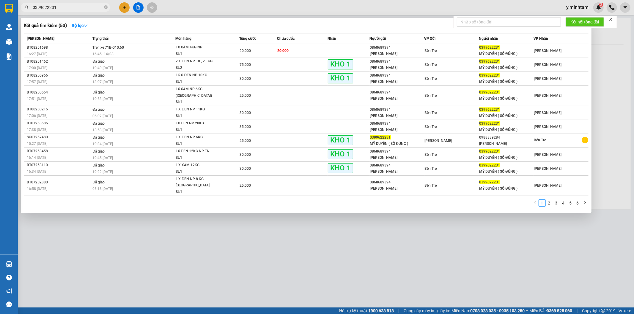
type input "0399622231"
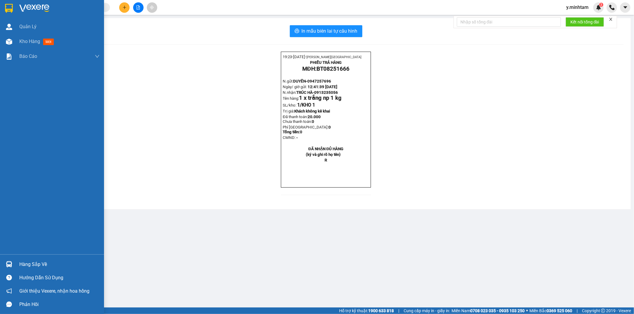
click at [7, 267] on img at bounding box center [9, 265] width 6 height 6
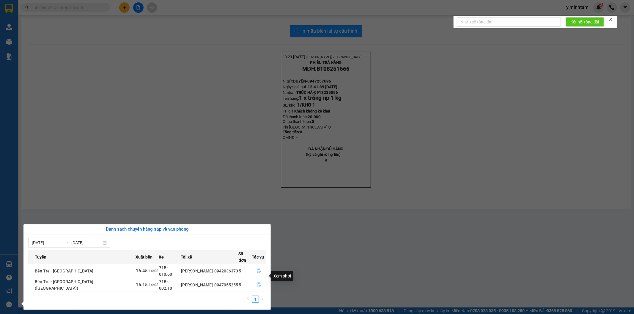
click at [258, 283] on icon "file-done" at bounding box center [259, 285] width 4 height 4
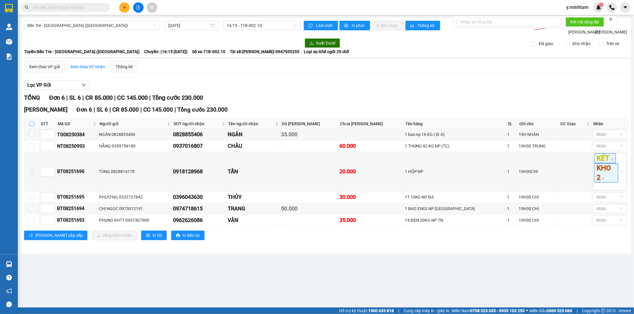
click at [31, 126] on input "checkbox" at bounding box center [31, 124] width 5 height 5
checkbox input "true"
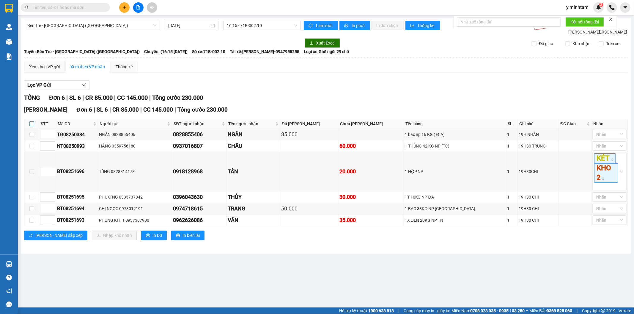
checkbox input "true"
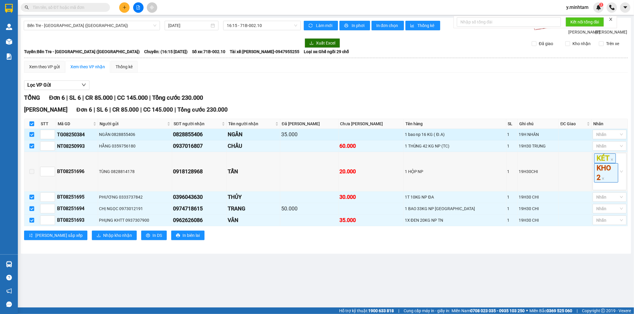
drag, startPoint x: 605, startPoint y: 139, endPoint x: 608, endPoint y: 147, distance: 8.8
click at [605, 138] on div at bounding box center [606, 134] width 25 height 7
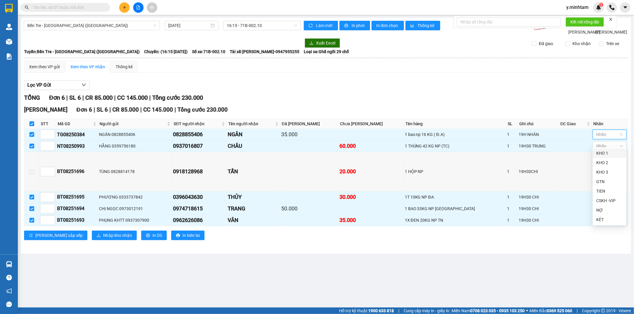
click at [604, 152] on div "KHO 1" at bounding box center [609, 153] width 27 height 7
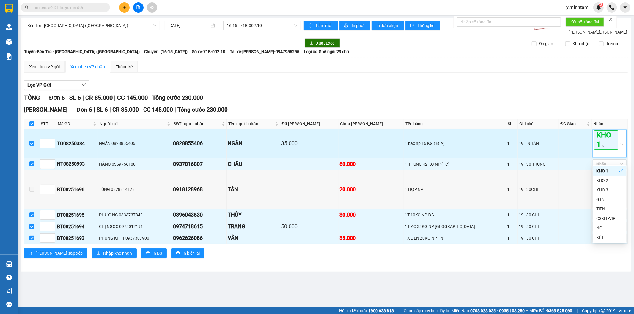
click at [572, 150] on td at bounding box center [575, 143] width 33 height 29
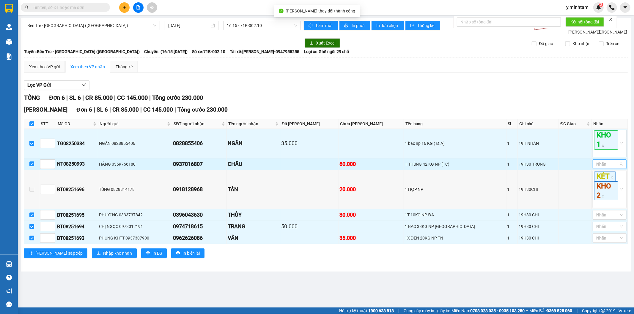
click at [605, 168] on div at bounding box center [606, 164] width 25 height 7
click at [607, 182] on div "KHO 1" at bounding box center [609, 183] width 27 height 7
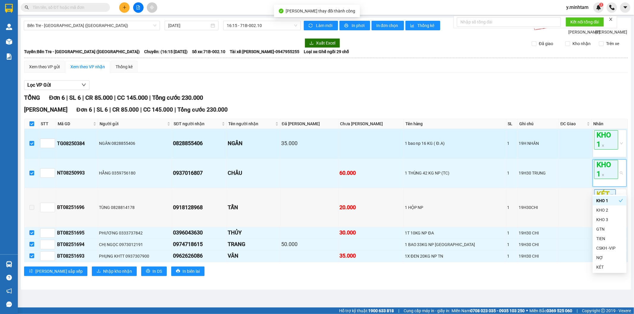
drag, startPoint x: 543, startPoint y: 163, endPoint x: 561, endPoint y: 200, distance: 41.6
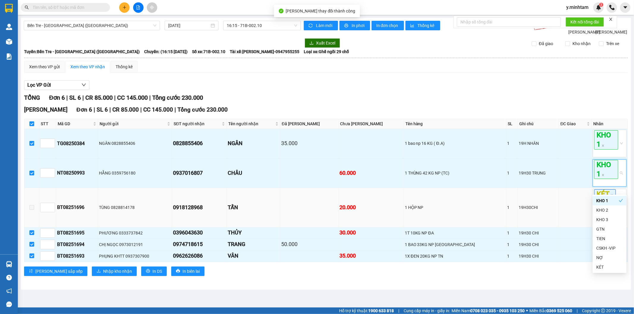
click at [543, 158] on td "19H NHÂN" at bounding box center [538, 143] width 41 height 29
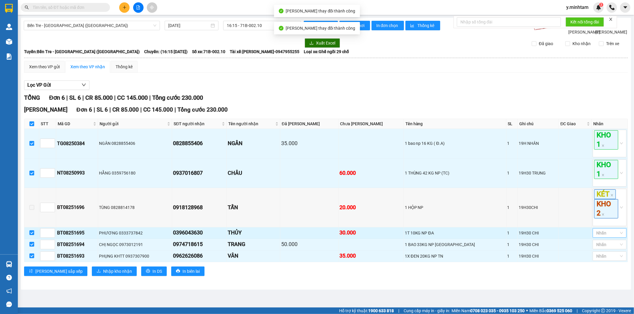
click at [607, 237] on div at bounding box center [606, 233] width 25 height 7
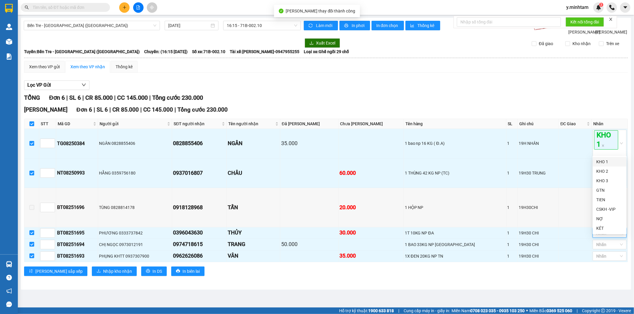
click at [602, 161] on div "KHO 1" at bounding box center [609, 162] width 27 height 7
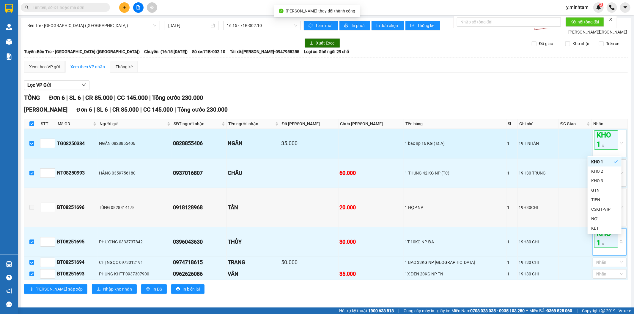
click at [566, 158] on td at bounding box center [575, 143] width 33 height 29
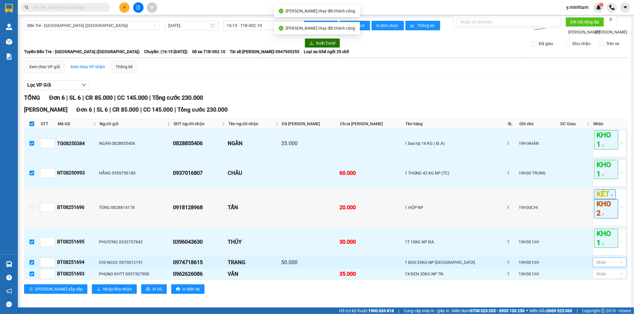
click at [596, 266] on div at bounding box center [606, 262] width 25 height 7
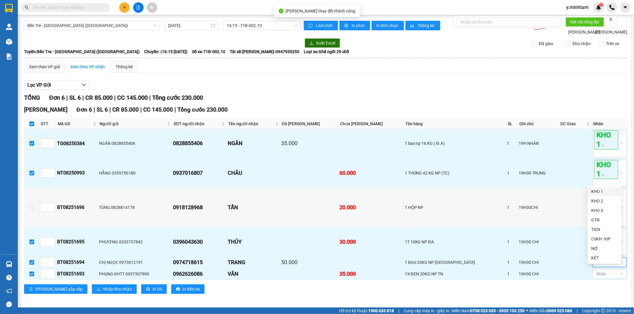
click at [601, 191] on div "KHO 1" at bounding box center [604, 191] width 27 height 7
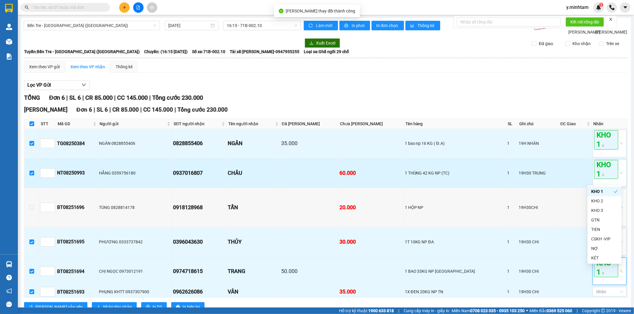
click at [536, 172] on td "19H30 TRUNG" at bounding box center [538, 173] width 41 height 29
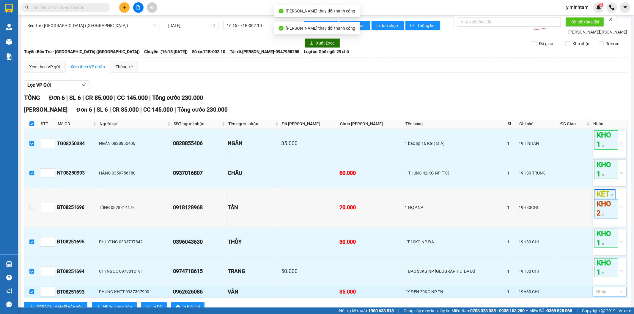
click at [594, 296] on div at bounding box center [606, 292] width 25 height 7
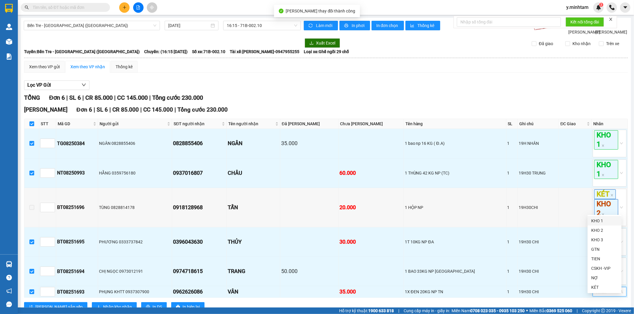
click at [598, 221] on div "KHO 1" at bounding box center [604, 221] width 27 height 7
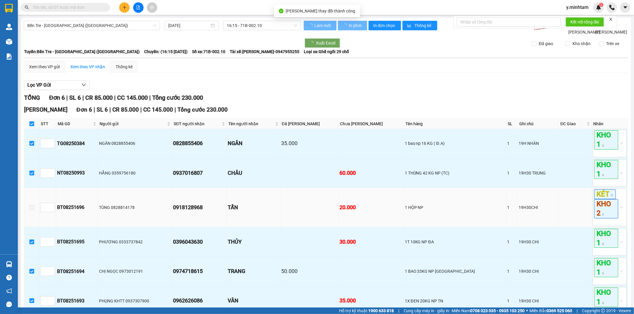
click at [543, 206] on td "19H30CHI" at bounding box center [538, 208] width 41 height 40
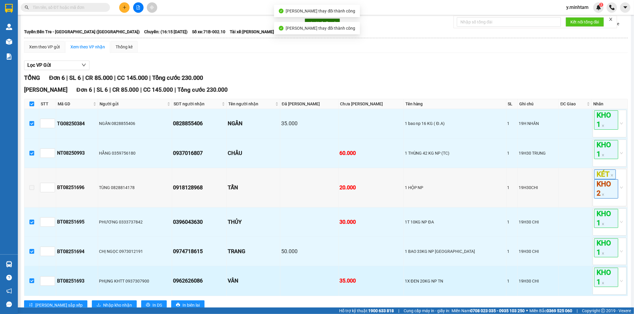
scroll to position [46, 0]
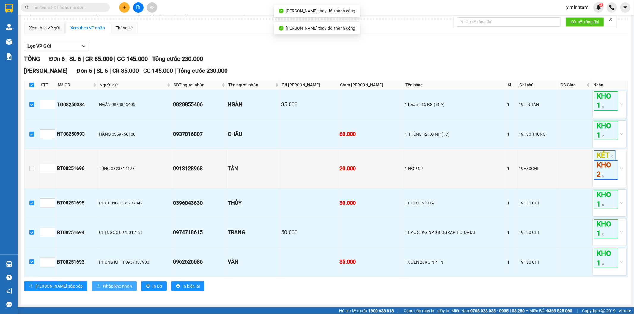
click at [103, 287] on span "Nhập kho nhận" at bounding box center [117, 286] width 29 height 7
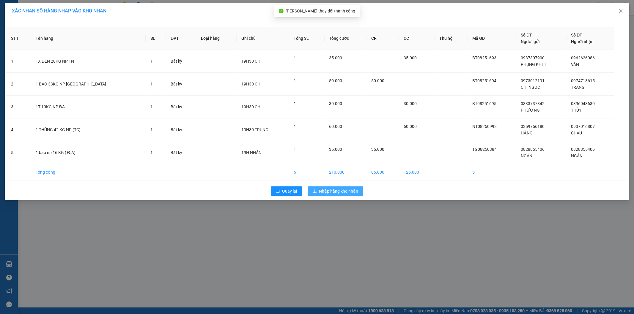
click at [343, 192] on span "Nhập hàng kho nhận" at bounding box center [338, 191] width 39 height 7
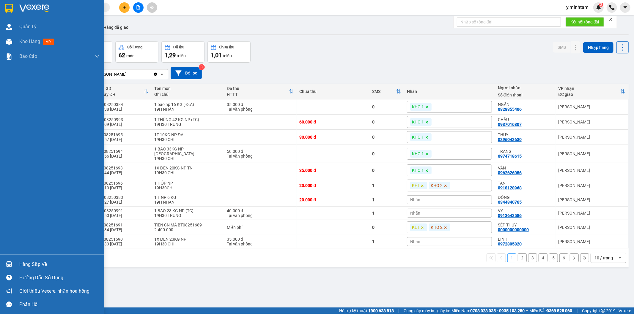
click at [11, 268] on img at bounding box center [9, 265] width 6 height 6
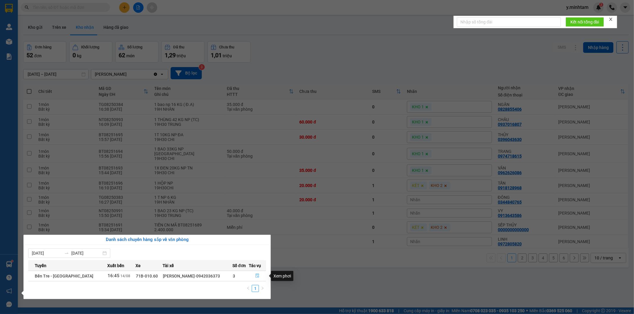
click at [257, 276] on icon "file-done" at bounding box center [257, 276] width 4 height 4
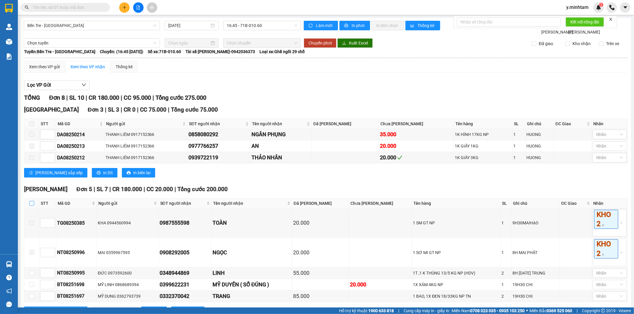
click at [32, 206] on input "checkbox" at bounding box center [31, 203] width 5 height 5
checkbox input "true"
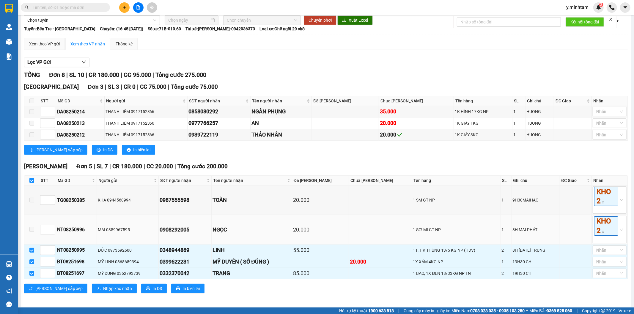
scroll to position [33, 0]
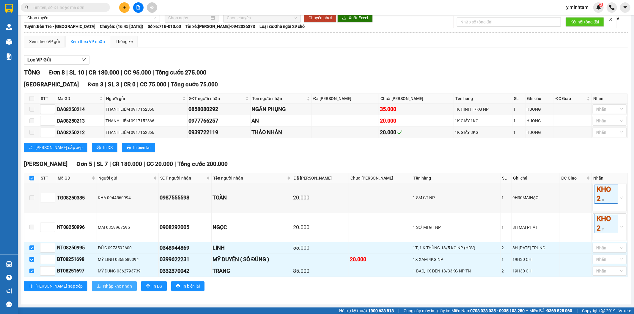
click at [92, 290] on button "Nhập kho nhận" at bounding box center [114, 287] width 45 height 10
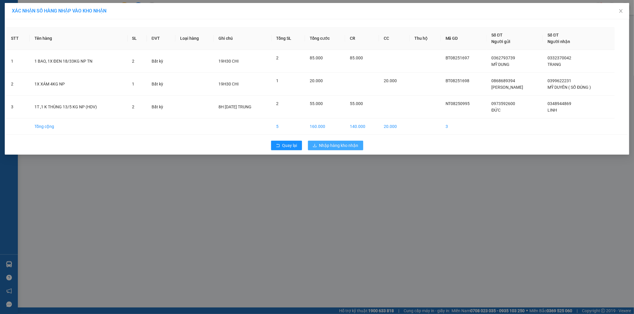
click at [330, 144] on span "Nhập hàng kho nhận" at bounding box center [338, 145] width 39 height 7
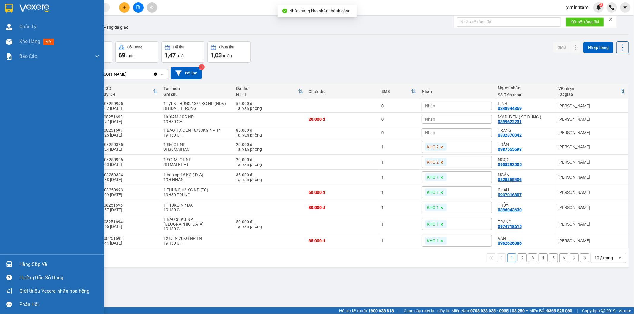
click at [8, 263] on img at bounding box center [9, 265] width 6 height 6
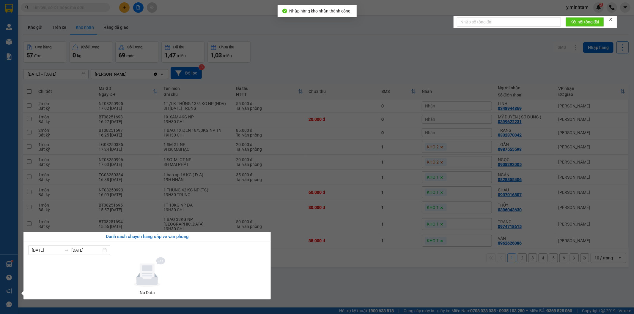
click at [358, 181] on section "Kết quả tìm kiếm ( 0 ) Bộ lọc No Data y.minhtam 3 Quản Lý Kho hàng mới Báo cáo …" at bounding box center [317, 157] width 634 height 314
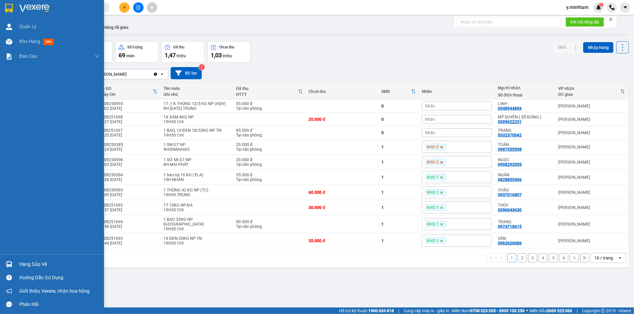
click at [12, 8] on img at bounding box center [9, 8] width 8 height 9
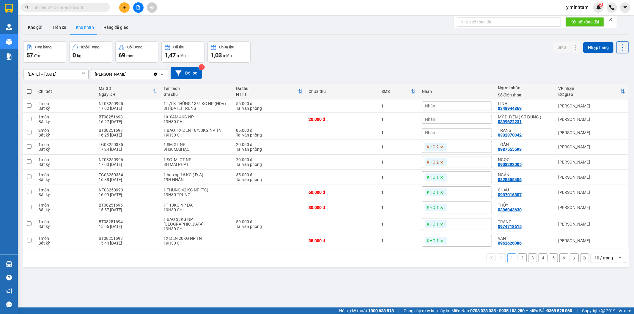
click at [610, 254] on div "10 / trang" at bounding box center [604, 259] width 27 height 10
click at [602, 247] on div "100 / trang" at bounding box center [604, 243] width 36 height 11
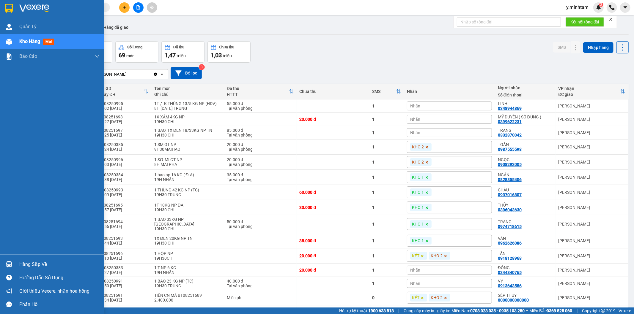
click at [16, 10] on div at bounding box center [52, 9] width 104 height 19
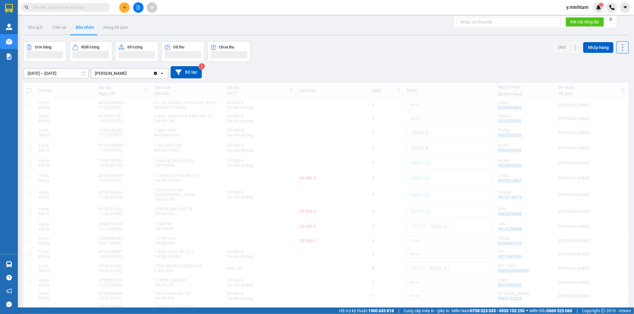
click at [16, 266] on div "Hàng sắp về" at bounding box center [9, 264] width 18 height 13
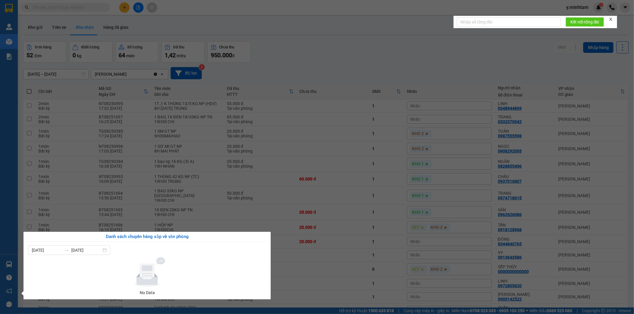
click at [330, 45] on section "Kết quả tìm kiếm ( 0 ) Bộ lọc No Data y.minhtam 3 Quản [PERSON_NAME] hàng mới B…" at bounding box center [317, 157] width 634 height 314
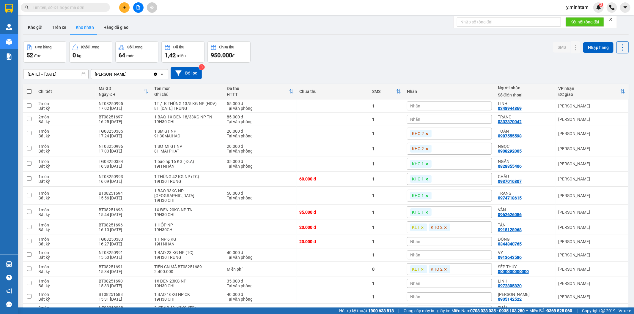
drag, startPoint x: 331, startPoint y: 59, endPoint x: 299, endPoint y: 56, distance: 31.6
click at [300, 56] on div "Đơn hàng 52 đơn Khối lượng 0 kg Số lượng 64 món Đã thu 1,42 triệu Chưa thu 950.…" at bounding box center [325, 51] width 605 height 21
click at [100, 5] on input "text" at bounding box center [68, 7] width 70 height 7
click at [103, 7] on span at bounding box center [65, 7] width 89 height 9
click at [70, 6] on input "text" at bounding box center [68, 7] width 70 height 7
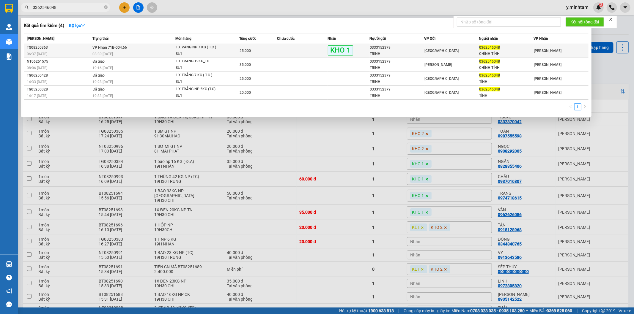
type input "0362546048"
click at [213, 48] on div "1 X VÀNG NP 7 KG ( T.C )" at bounding box center [198, 47] width 45 height 7
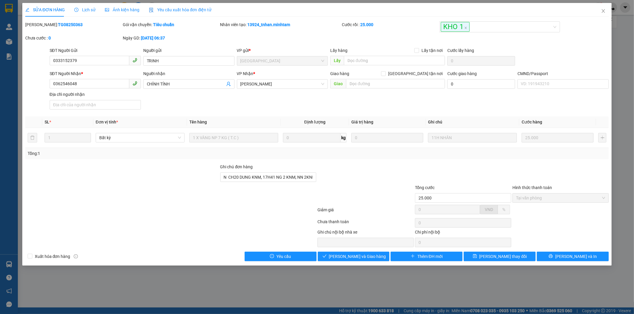
type input "0333152379"
type input "TRINH"
type input "0362546048"
type input "CHÍNH TÍNH"
type input "N CH20 DUNG KNM, 17H41 NG 2 KNM, NN 2KNM"
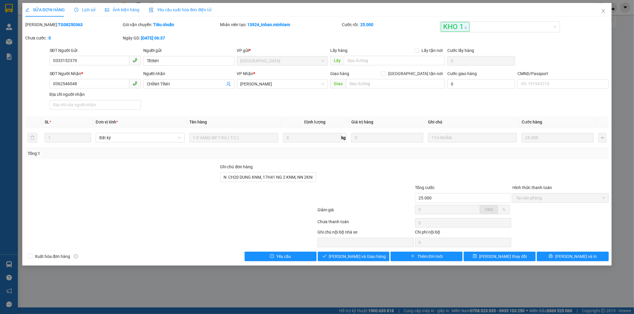
type input "25.000"
click at [353, 257] on span "Giao hàng" at bounding box center [356, 257] width 19 height 7
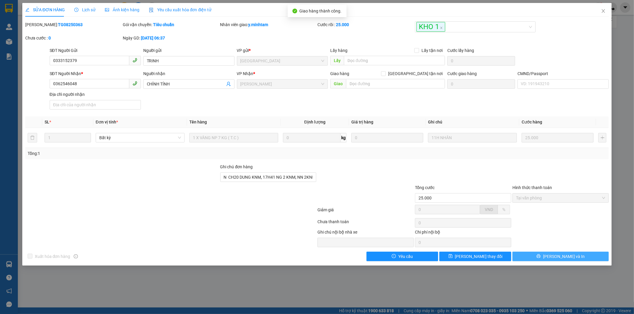
click at [555, 257] on span "Lưu và In" at bounding box center [564, 257] width 42 height 7
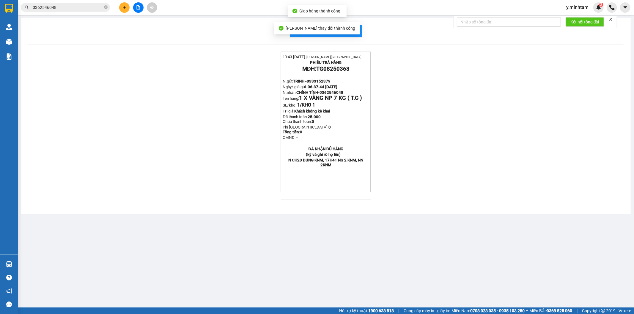
click at [364, 27] on div "In mẫu biên lai tự cấu hình" at bounding box center [325, 31] width 595 height 12
click at [353, 29] on span "In mẫu biên lai tự cấu hình" at bounding box center [330, 30] width 56 height 7
click at [85, 7] on input "0362546048" at bounding box center [68, 7] width 70 height 7
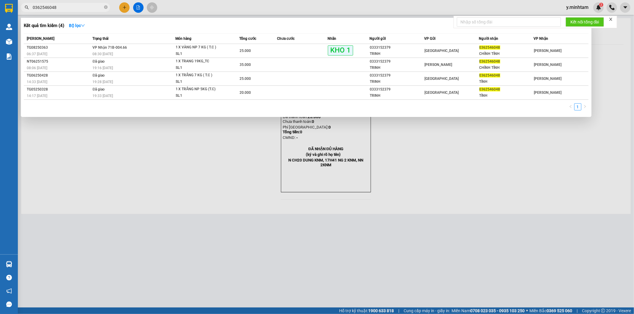
click at [85, 7] on input "0362546048" at bounding box center [68, 7] width 70 height 7
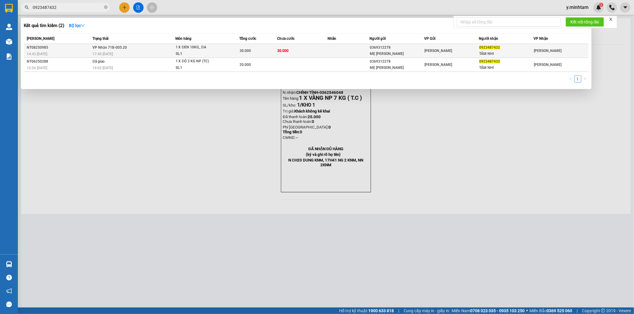
type input "0923487432"
click at [179, 48] on div "1 X ĐEN 10KG_ ĐA" at bounding box center [198, 47] width 45 height 7
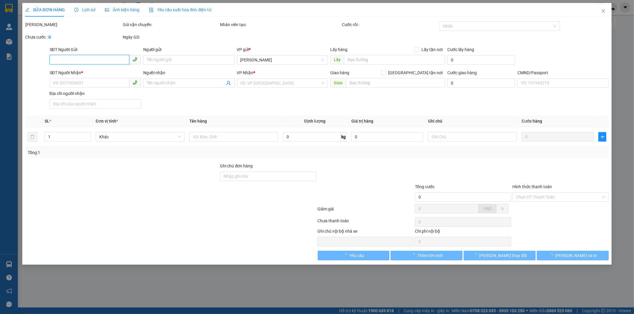
type input "0369312278"
type input "MẸ THÙY"
type input "0923487432"
type input "TÂM NHI"
type input "R"
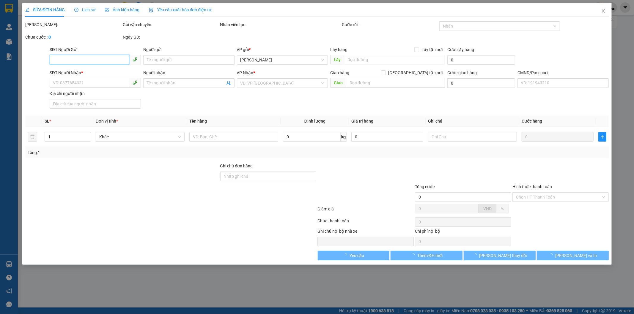
type input "30.000"
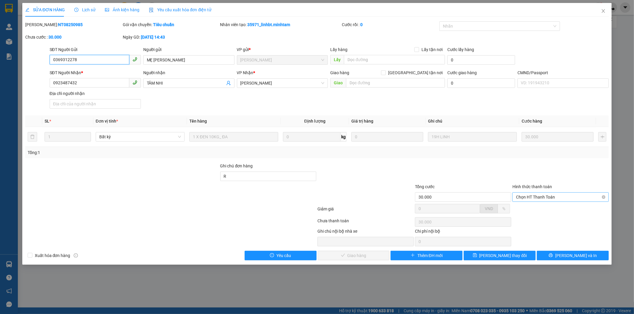
click at [551, 197] on span "Chọn HT Thanh Toán" at bounding box center [560, 197] width 89 height 9
click at [543, 210] on div "Tại văn phòng" at bounding box center [560, 209] width 89 height 7
type input "0"
click at [355, 256] on span "Lưu và Giao hàng" at bounding box center [357, 256] width 57 height 7
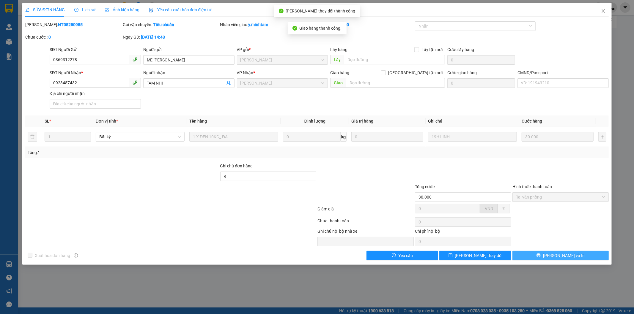
click at [594, 252] on button "Lưu và In" at bounding box center [560, 256] width 96 height 10
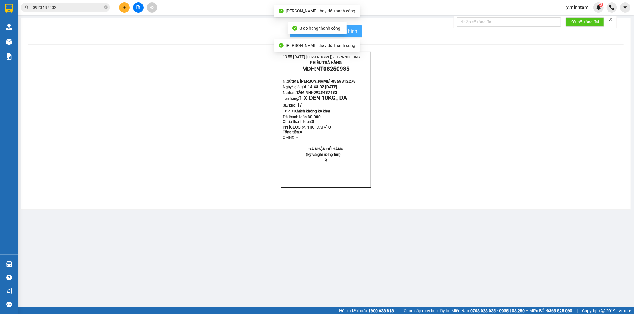
click at [354, 36] on button "In mẫu biên lai tự cấu hình" at bounding box center [326, 31] width 73 height 12
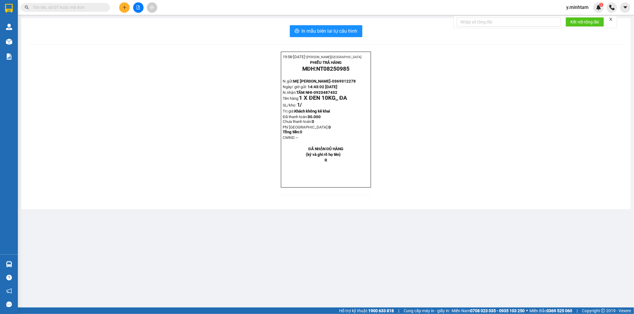
click at [30, 40] on div "In mẫu biên lai tự cấu hình 19:58- [DATE]- [PERSON_NAME] NHƯ Ý PHIẾU TRẢ HÀNG M…" at bounding box center [326, 113] width 610 height 191
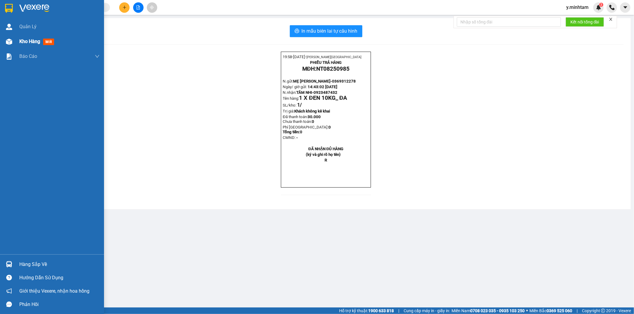
click at [28, 40] on span "Kho hàng" at bounding box center [29, 42] width 21 height 6
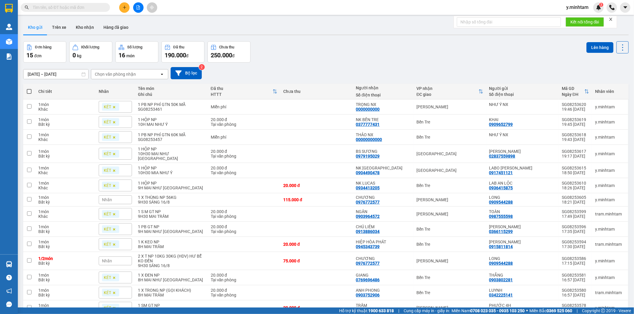
drag, startPoint x: 318, startPoint y: 70, endPoint x: 300, endPoint y: 62, distance: 19.8
click at [301, 62] on div "Đơn hàng 15 đơn Khối lượng 0 kg Số lượng 16 món Đã thu 190.000 đ Chưa thu 250.0…" at bounding box center [325, 51] width 605 height 21
drag, startPoint x: 303, startPoint y: 61, endPoint x: 284, endPoint y: 64, distance: 19.4
click at [284, 64] on div "[DATE] – [DATE] Press the down arrow key to interact with the calendar and sele…" at bounding box center [325, 73] width 605 height 21
click at [75, 10] on input "text" at bounding box center [68, 7] width 70 height 7
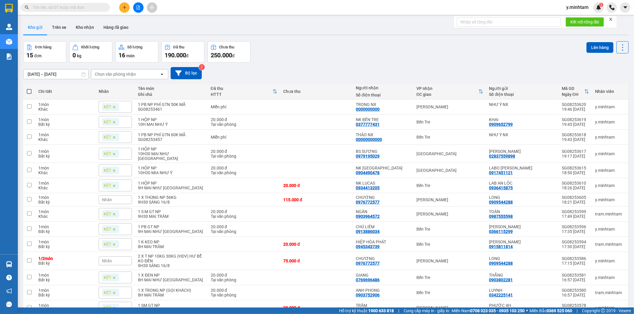
drag, startPoint x: 348, startPoint y: 43, endPoint x: 327, endPoint y: 45, distance: 21.0
click at [328, 45] on div "Đơn hàng 15 đơn Khối lượng 0 kg Số lượng 16 món Đã thu 190.000 đ Chưa thu 250.0…" at bounding box center [325, 51] width 605 height 21
click at [84, 10] on input "text" at bounding box center [68, 7] width 70 height 7
drag, startPoint x: 352, startPoint y: 61, endPoint x: 322, endPoint y: 54, distance: 31.4
click at [322, 54] on div "Đơn hàng 15 đơn Khối lượng 0 kg Số lượng 16 món Đã thu 190.000 đ Chưa thu 250.0…" at bounding box center [325, 51] width 605 height 21
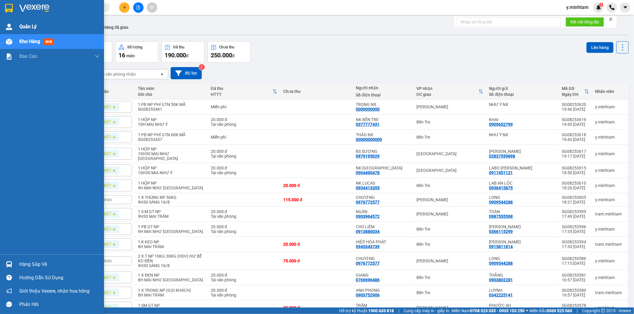
click at [34, 28] on span "Quản Lý" at bounding box center [27, 26] width 17 height 7
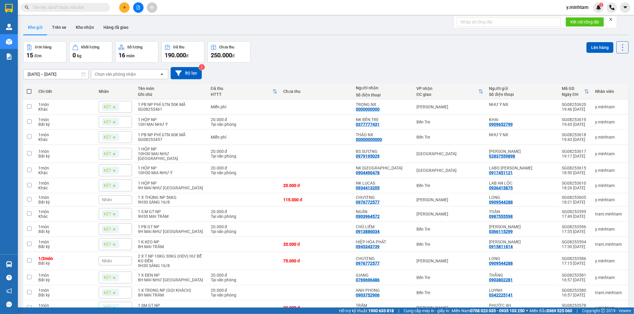
drag, startPoint x: 408, startPoint y: 72, endPoint x: 404, endPoint y: 71, distance: 4.1
drag, startPoint x: 404, startPoint y: 71, endPoint x: 378, endPoint y: 57, distance: 29.5
click at [378, 57] on div "Đơn hàng 15 đơn Khối lượng 0 kg Số lượng 16 món Đã thu 190.000 đ Chưa thu 250.0…" at bounding box center [325, 51] width 605 height 21
drag, startPoint x: 373, startPoint y: 56, endPoint x: 356, endPoint y: 56, distance: 17.2
click at [356, 56] on div "Đơn hàng 15 đơn Khối lượng 0 kg Số lượng 16 món Đã thu 190.000 đ Chưa thu 250.0…" at bounding box center [325, 51] width 605 height 21
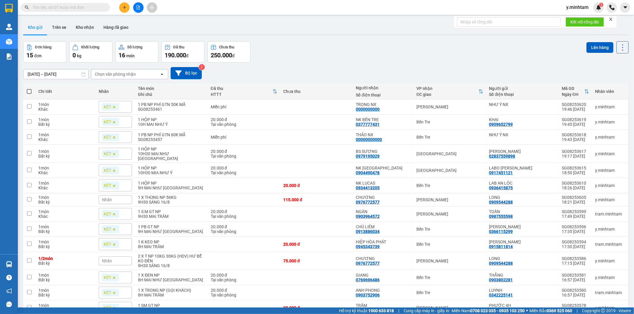
drag, startPoint x: 355, startPoint y: 57, endPoint x: 341, endPoint y: 62, distance: 14.4
click at [343, 62] on div "Đơn hàng 15 đơn Khối lượng 0 kg Số lượng 16 món Đã thu 190.000 đ Chưa thu 250.0…" at bounding box center [325, 51] width 605 height 21
drag, startPoint x: 329, startPoint y: 60, endPoint x: 309, endPoint y: 57, distance: 21.0
click at [309, 57] on div "Đơn hàng 15 đơn Khối lượng 0 kg Số lượng 16 món Đã thu 190.000 đ Chưa thu 250.0…" at bounding box center [325, 51] width 605 height 21
click at [73, 9] on input "text" at bounding box center [68, 7] width 70 height 7
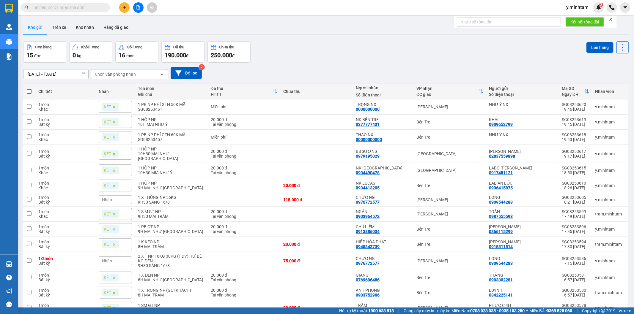
click at [350, 67] on div "[DATE] – [DATE] Press the down arrow key to interact with the calendar and sele…" at bounding box center [325, 73] width 605 height 12
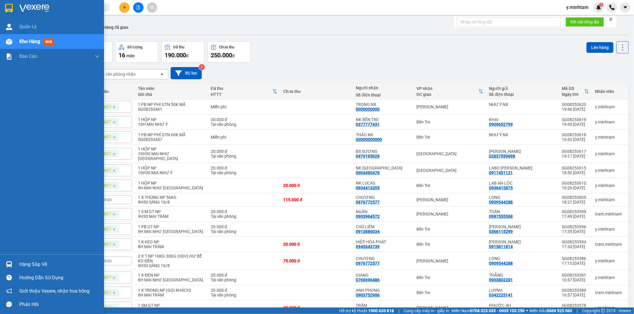
click at [26, 265] on div "Hàng sắp về" at bounding box center [59, 264] width 80 height 9
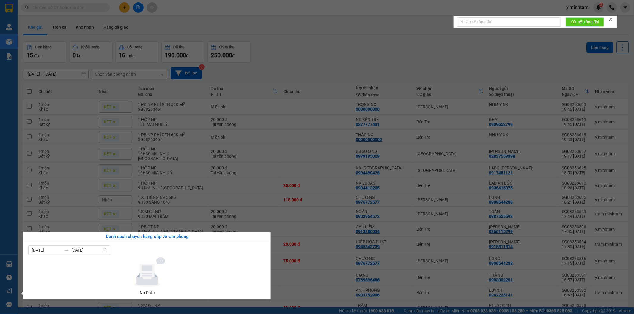
click at [328, 40] on section "Kết quả tìm kiếm ( 0 ) Bộ lọc No Data y.minhtam 3 Quản [PERSON_NAME] hàng mới B…" at bounding box center [317, 157] width 634 height 314
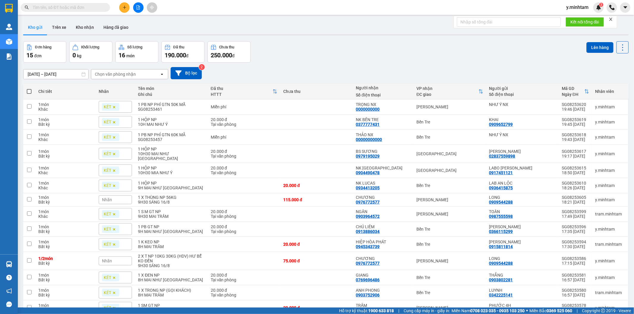
click at [577, 7] on span "y.minhtam" at bounding box center [577, 7] width 32 height 7
click at [577, 21] on span "Đăng xuất" at bounding box center [583, 18] width 25 height 7
